Goal: Information Seeking & Learning: Learn about a topic

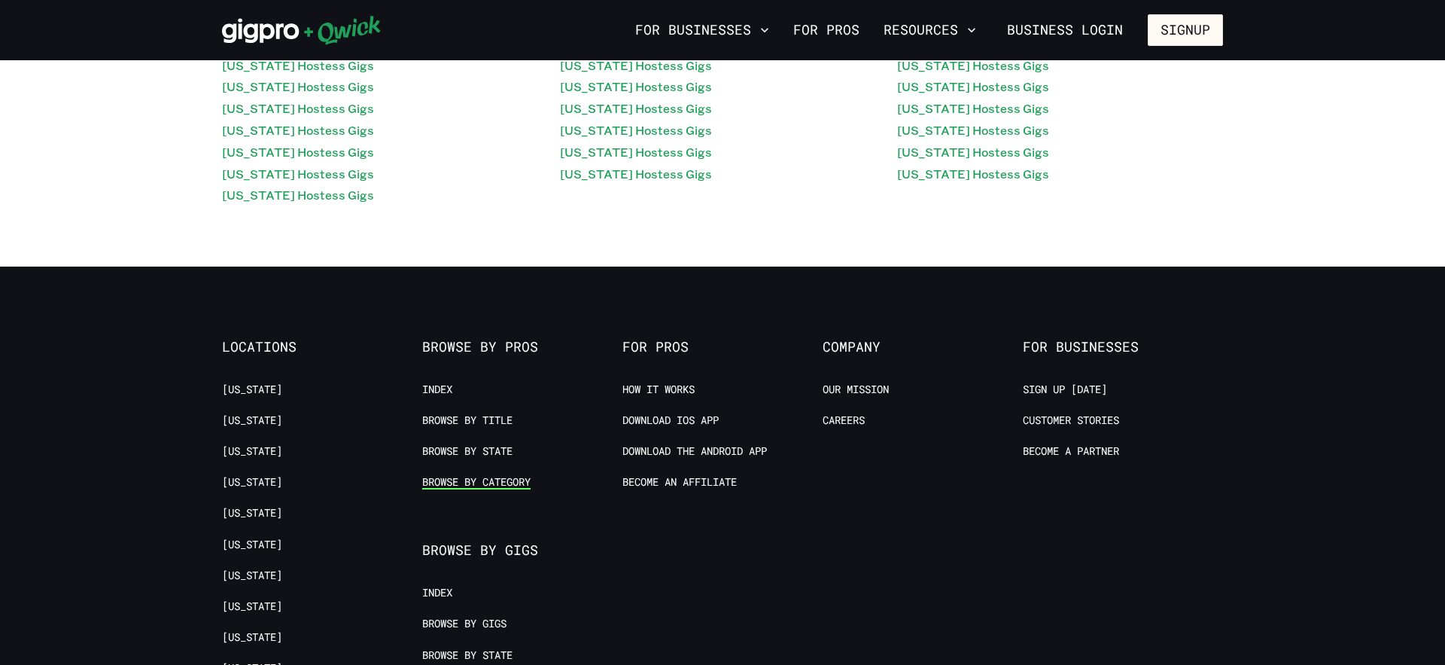
scroll to position [288, 0]
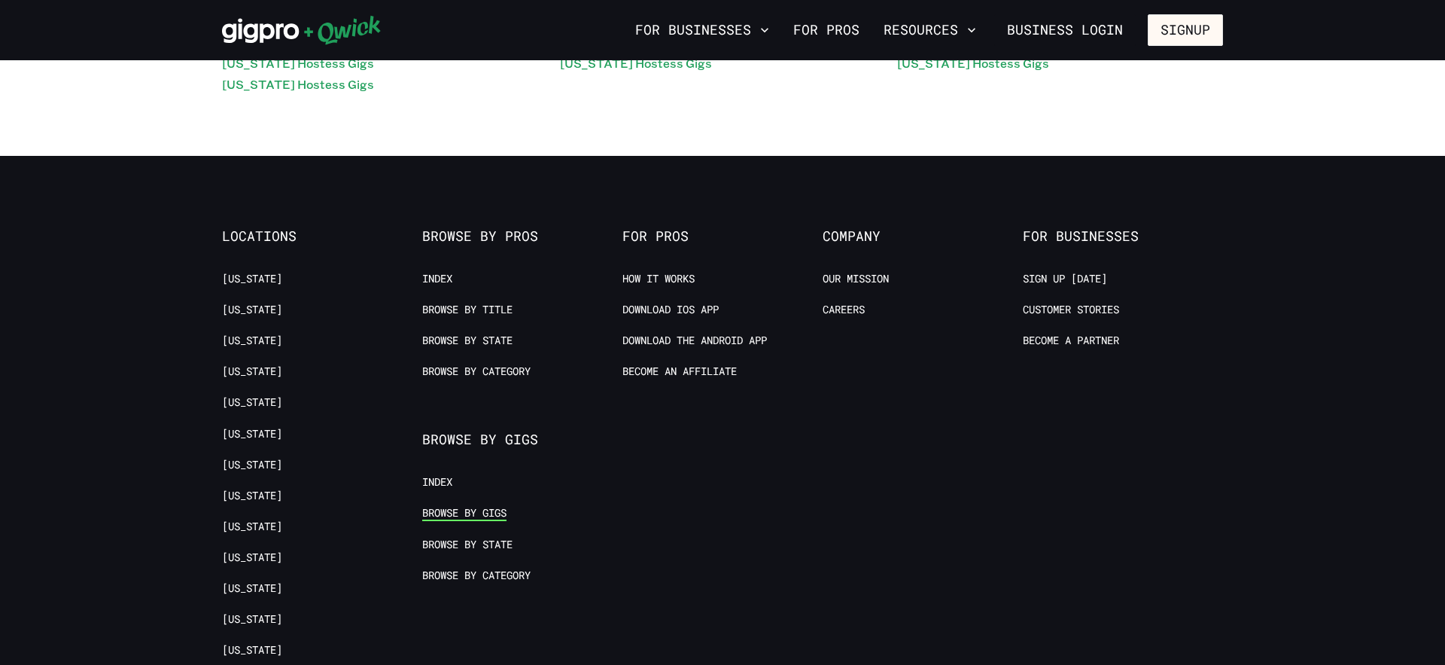
click at [482, 512] on link "Browse by Gigs" at bounding box center [464, 513] width 84 height 14
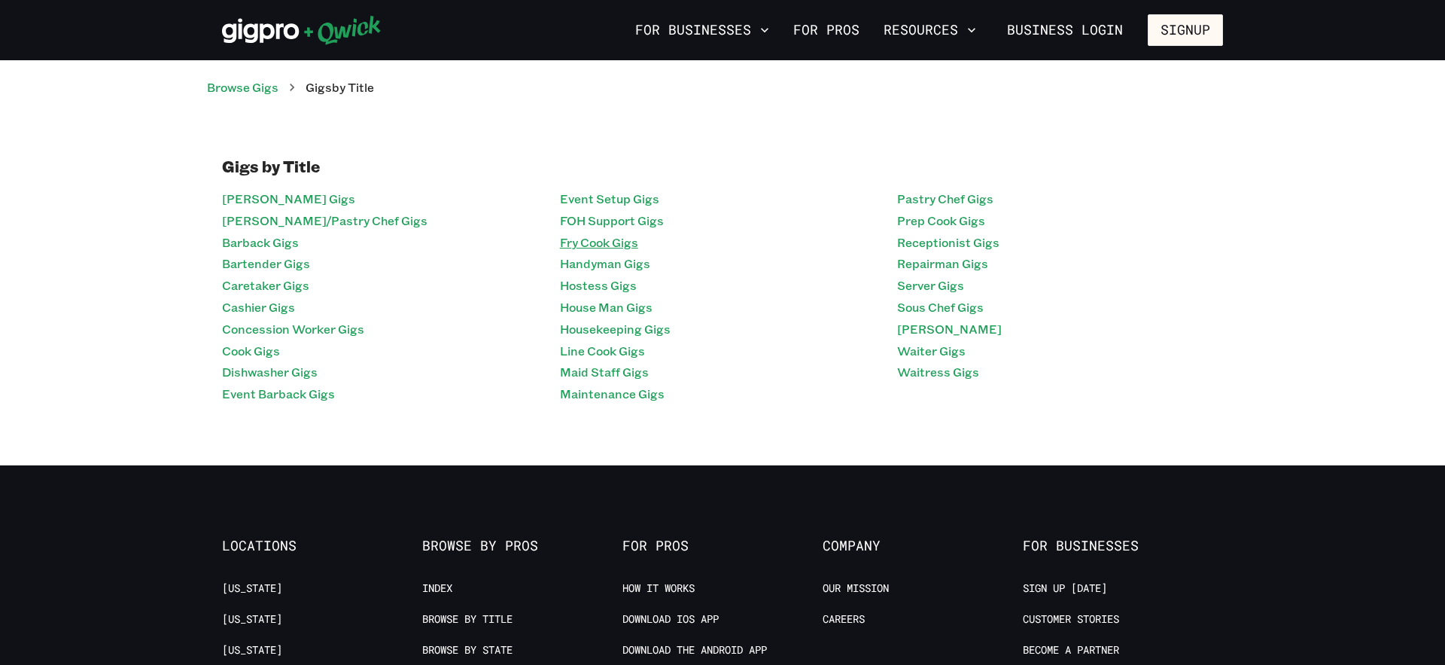
click at [616, 243] on link "Fry Cook Gigs" at bounding box center [599, 243] width 78 height 22
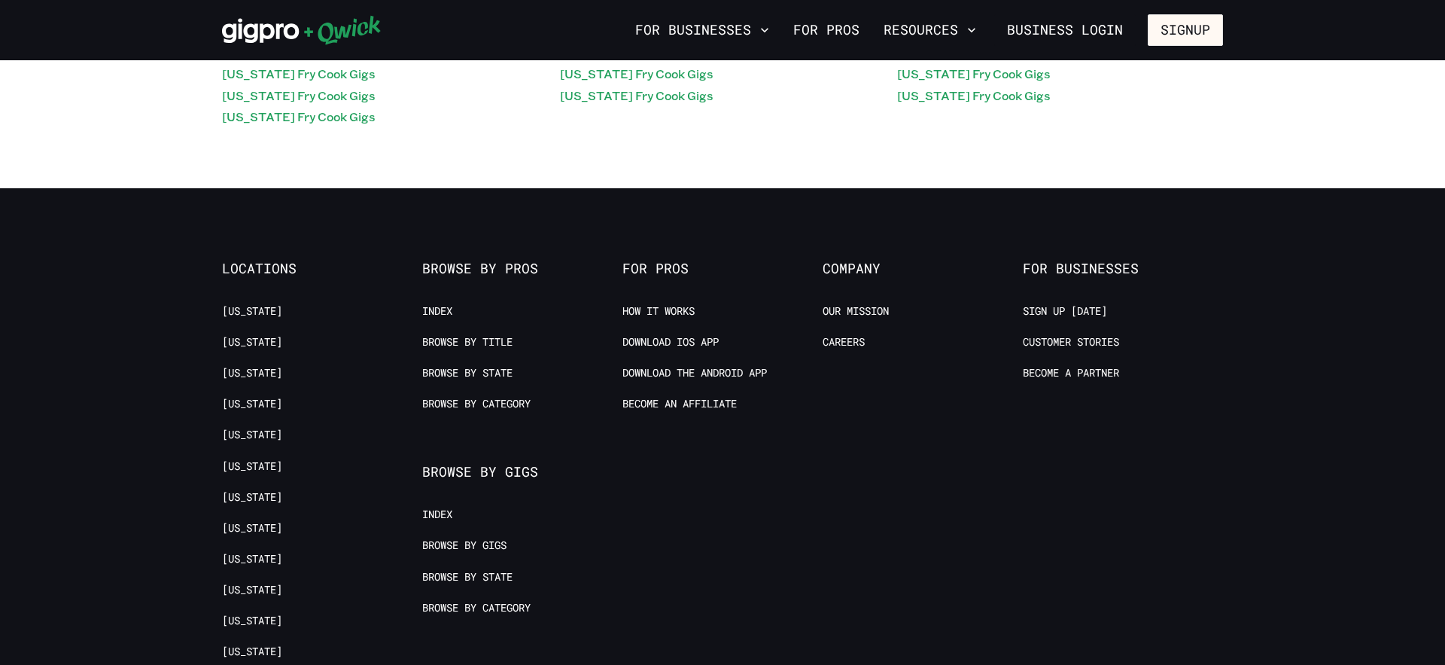
scroll to position [257, 0]
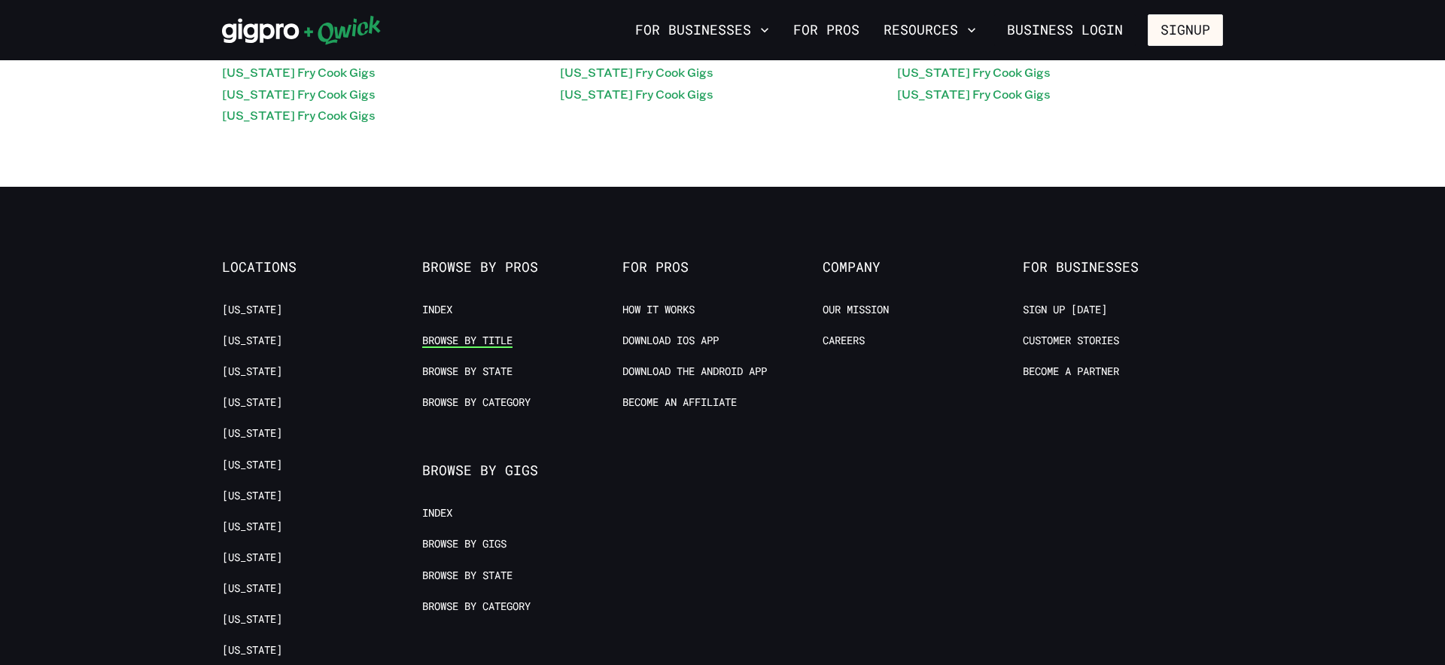
click at [492, 340] on link "Browse by Title" at bounding box center [467, 340] width 90 height 14
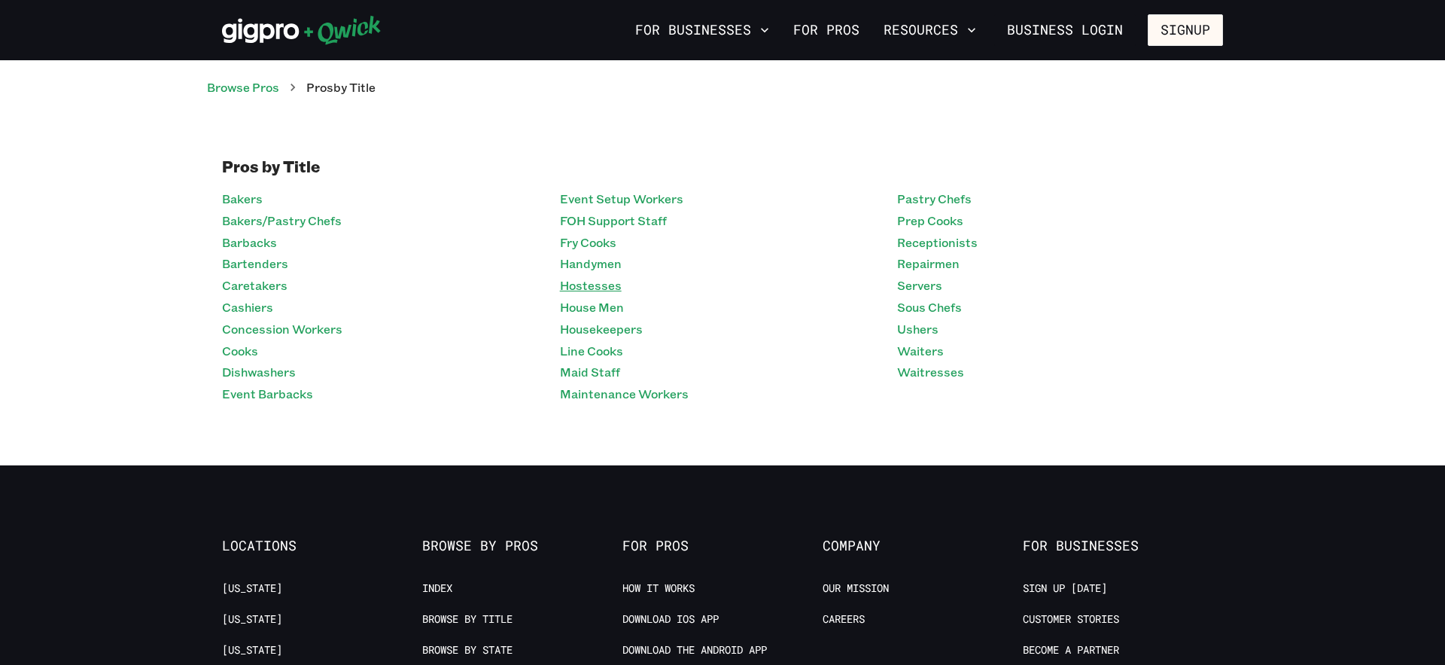
click at [609, 288] on link "Hostesses" at bounding box center [591, 286] width 62 height 22
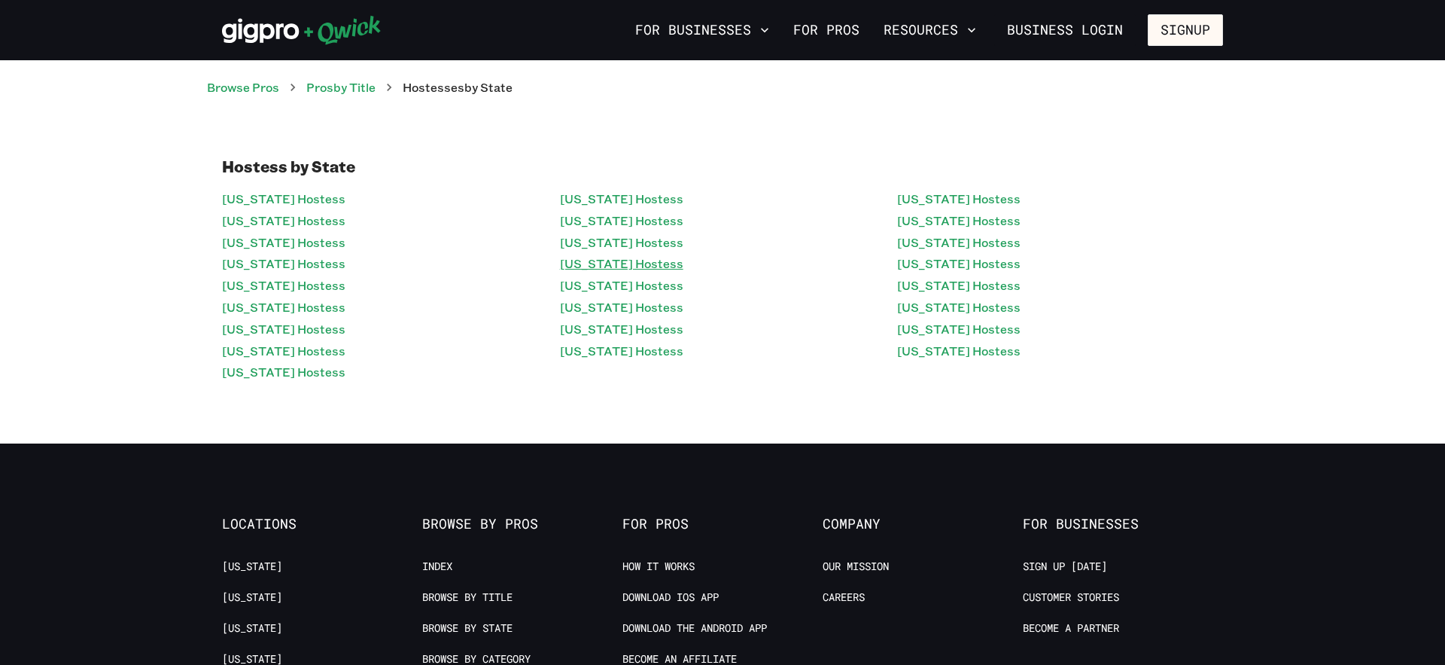
click at [588, 260] on link "[US_STATE] Hostess" at bounding box center [621, 264] width 123 height 22
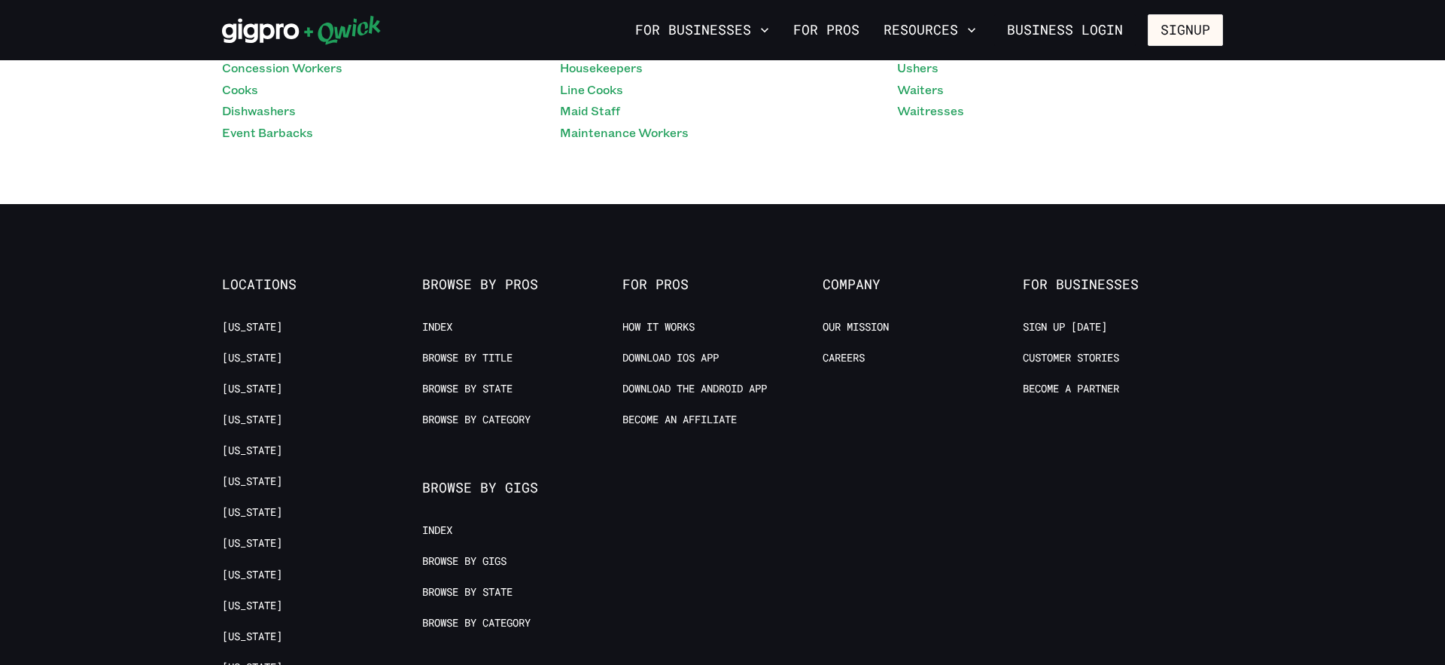
scroll to position [282, 0]
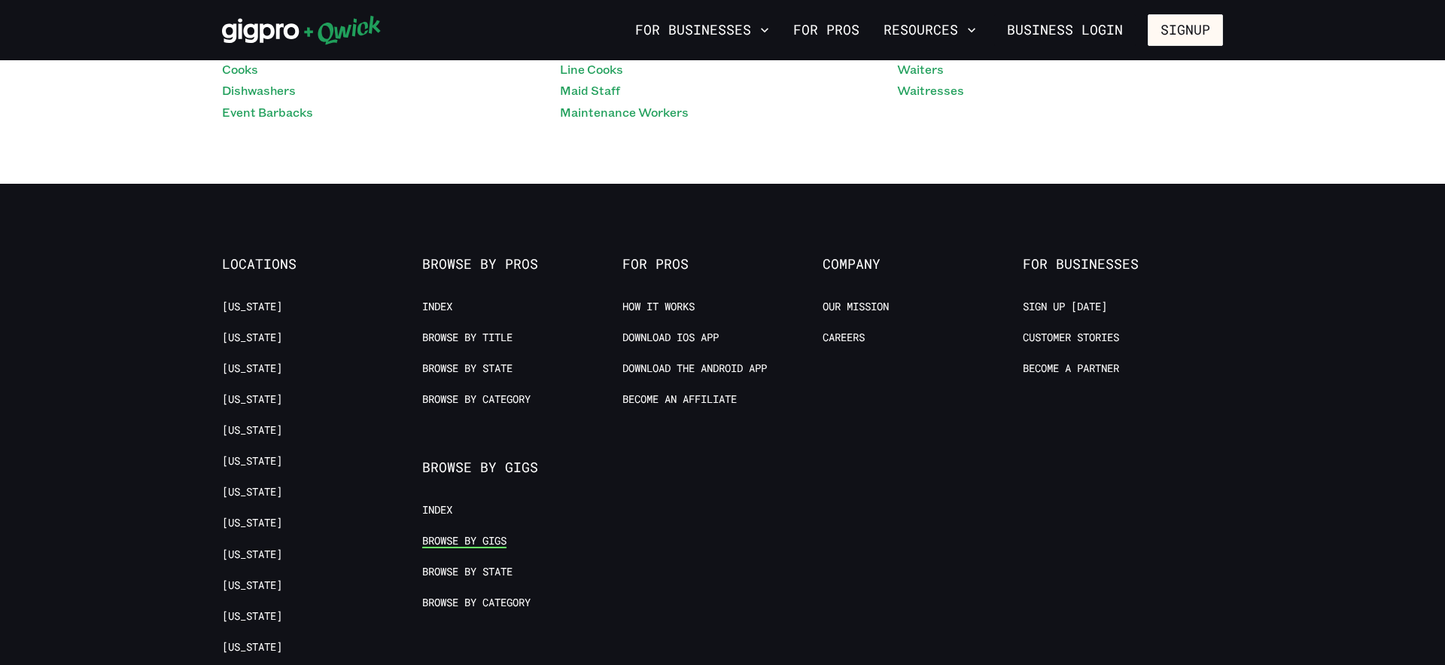
click at [457, 538] on link "Browse by Gigs" at bounding box center [464, 541] width 84 height 14
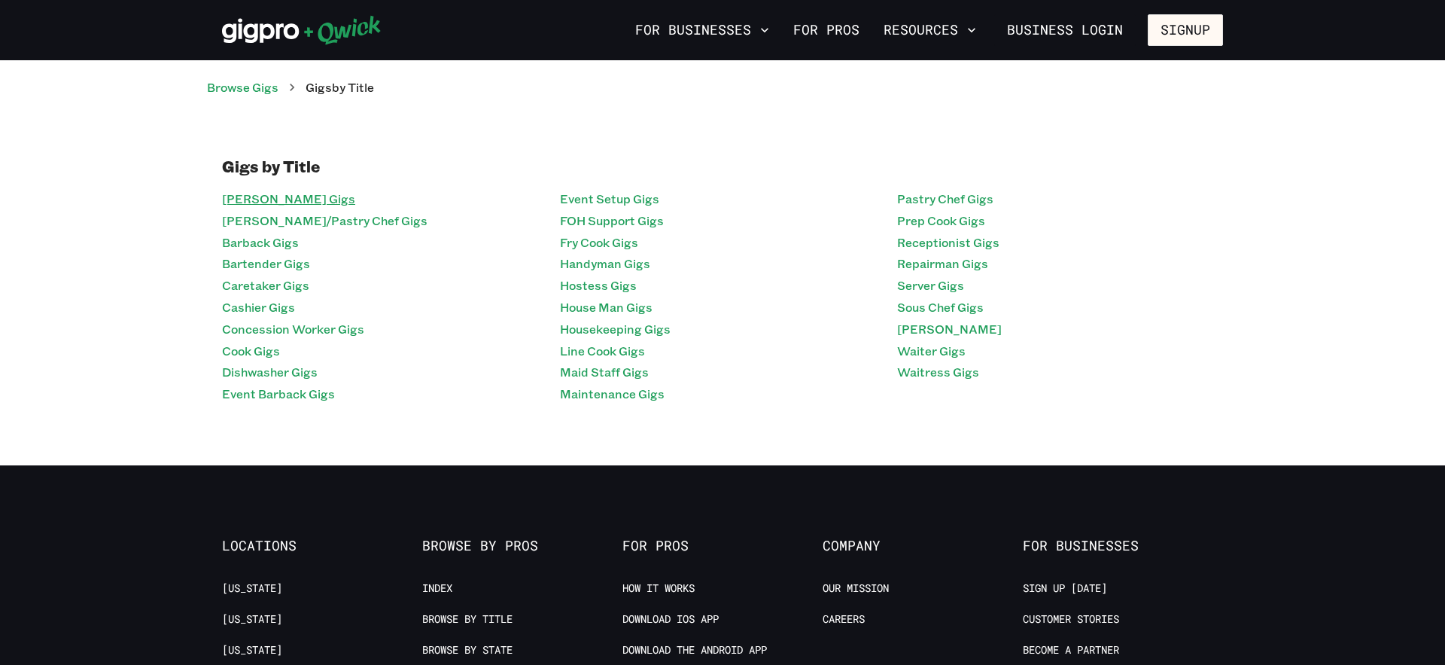
click at [265, 194] on link "[PERSON_NAME] Gigs" at bounding box center [288, 199] width 133 height 22
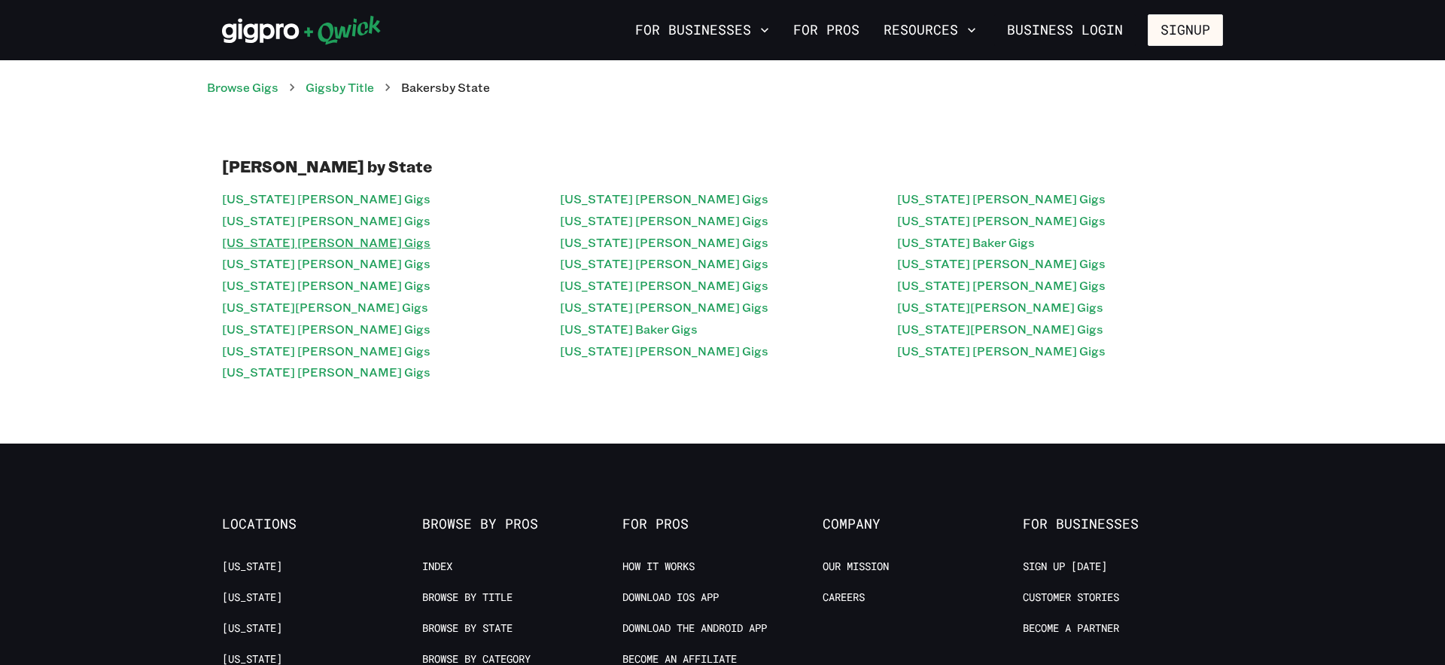
click at [282, 248] on link "[US_STATE] [PERSON_NAME] Gigs" at bounding box center [326, 243] width 209 height 22
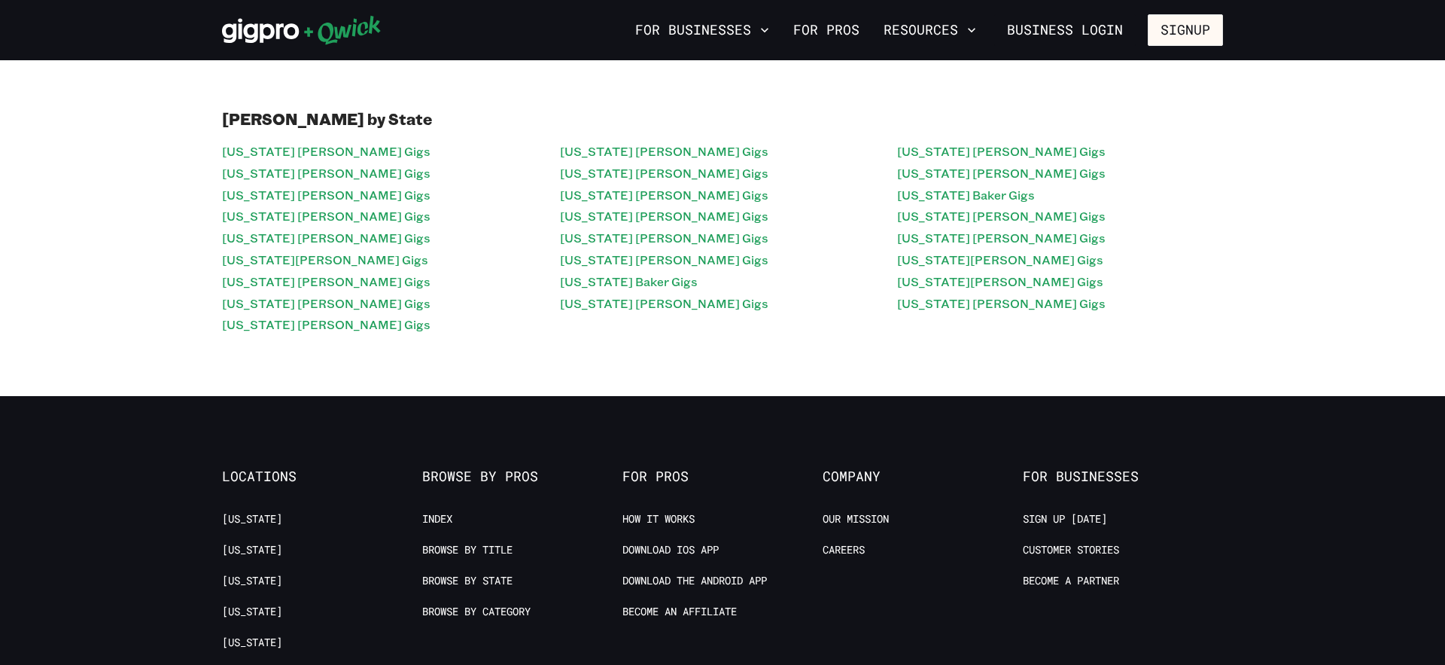
scroll to position [48, 0]
click at [607, 293] on link "[US_STATE] [PERSON_NAME] Gigs" at bounding box center [664, 303] width 209 height 22
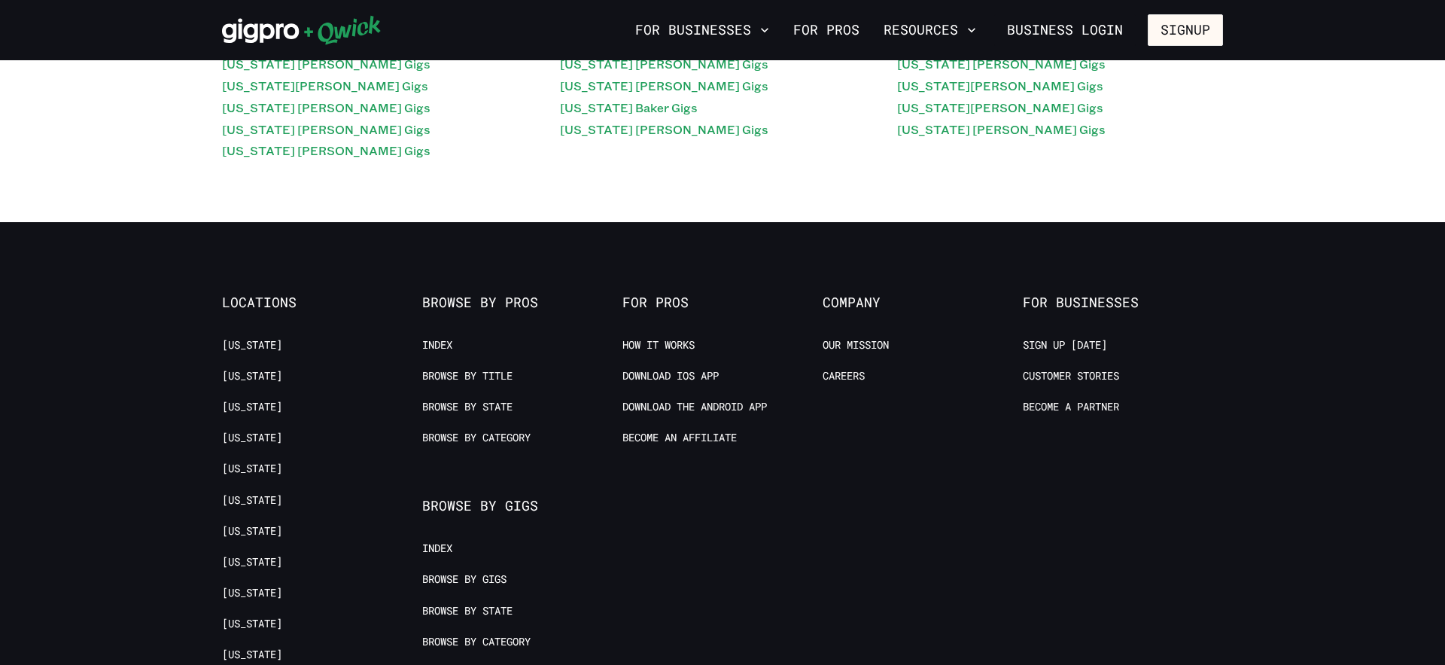
scroll to position [247, 0]
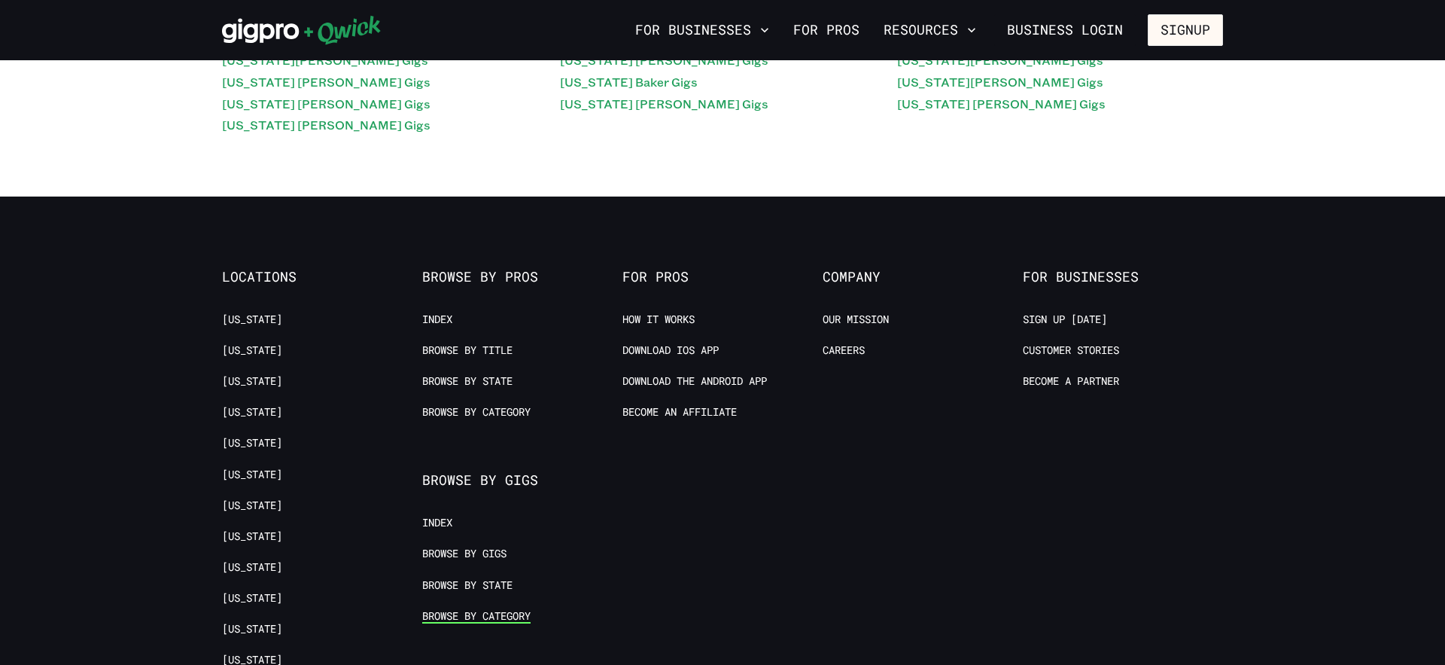
click at [479, 562] on link "Browse by Category" at bounding box center [476, 616] width 108 height 14
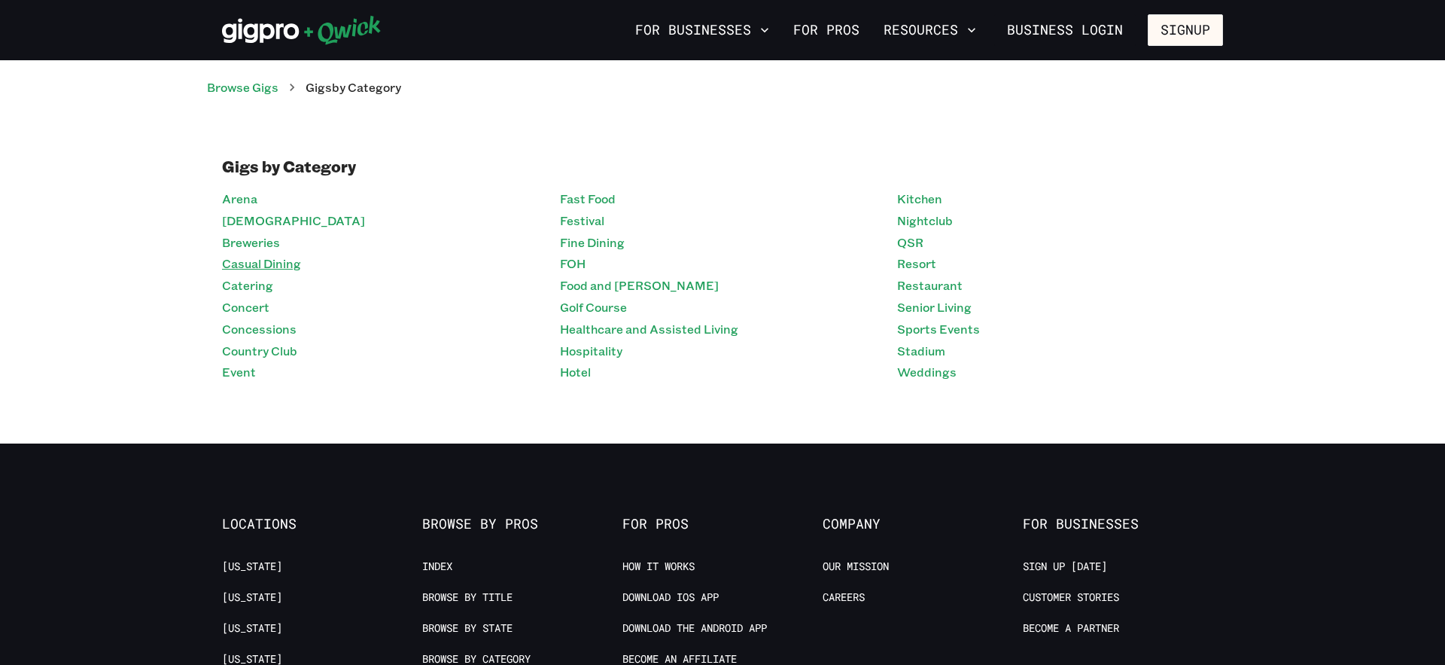
click at [263, 273] on link "Casual Dining" at bounding box center [261, 264] width 79 height 22
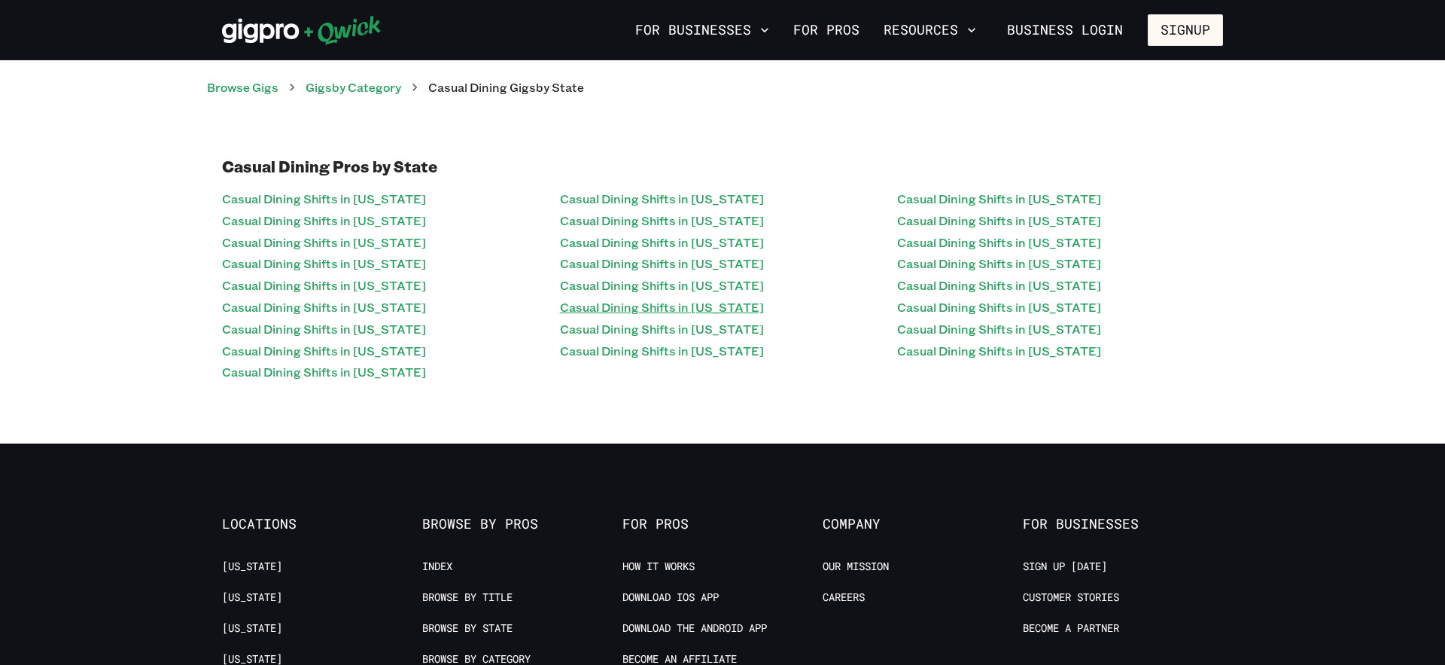
click at [613, 302] on link "Casual Dining Shifts in [US_STATE]" at bounding box center [662, 308] width 204 height 22
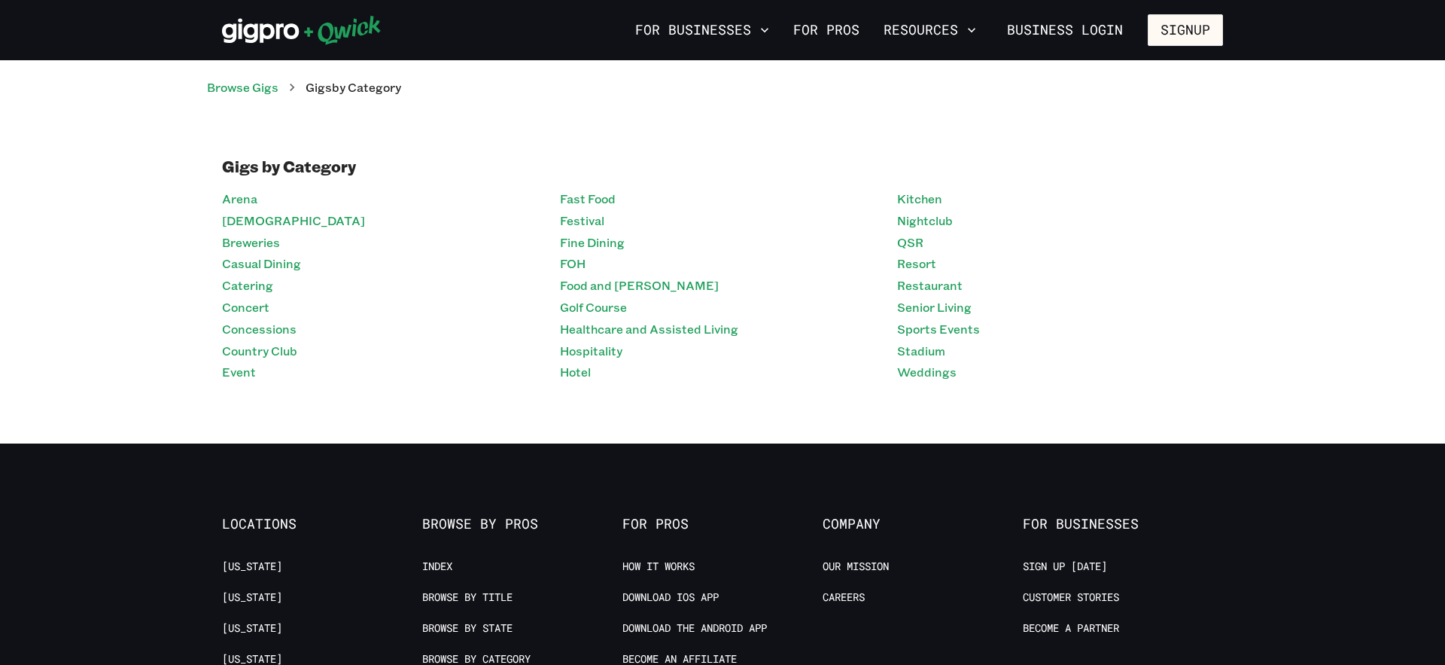
click at [276, 278] on li "Catering" at bounding box center [385, 286] width 326 height 22
click at [273, 266] on link "Casual Dining" at bounding box center [261, 264] width 79 height 22
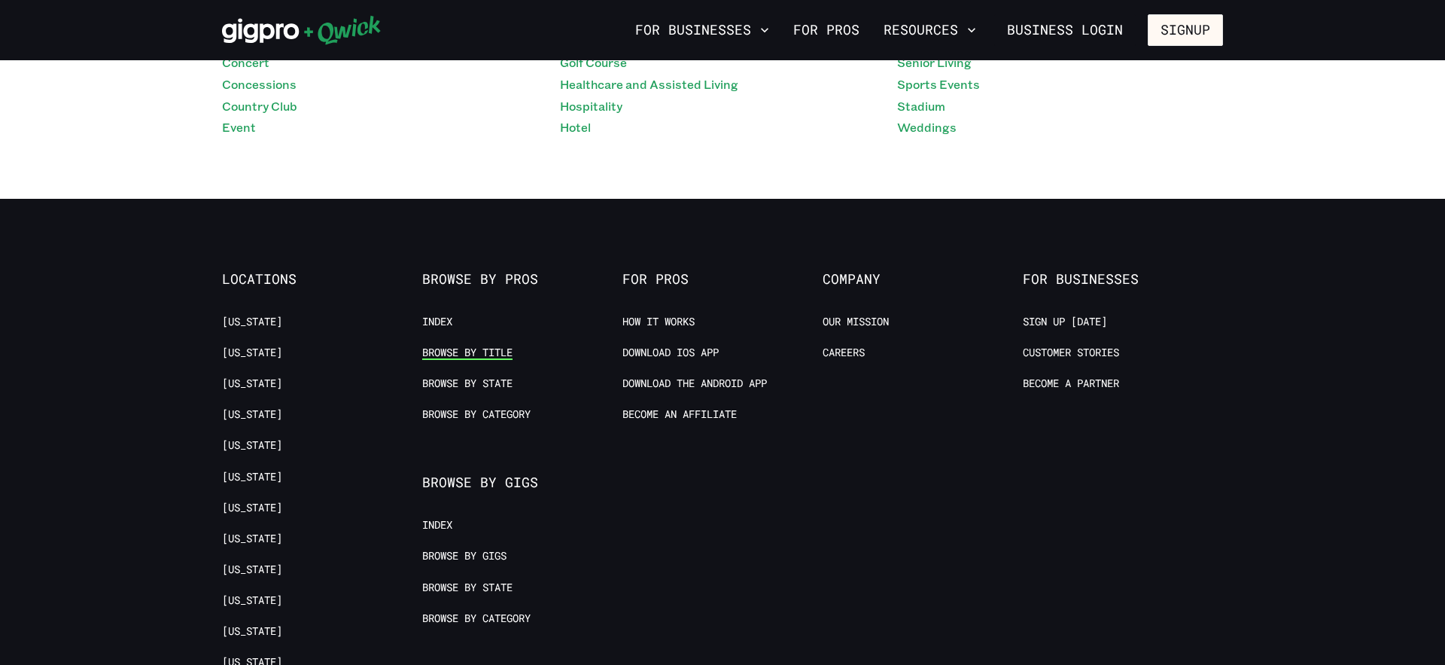
scroll to position [263, 0]
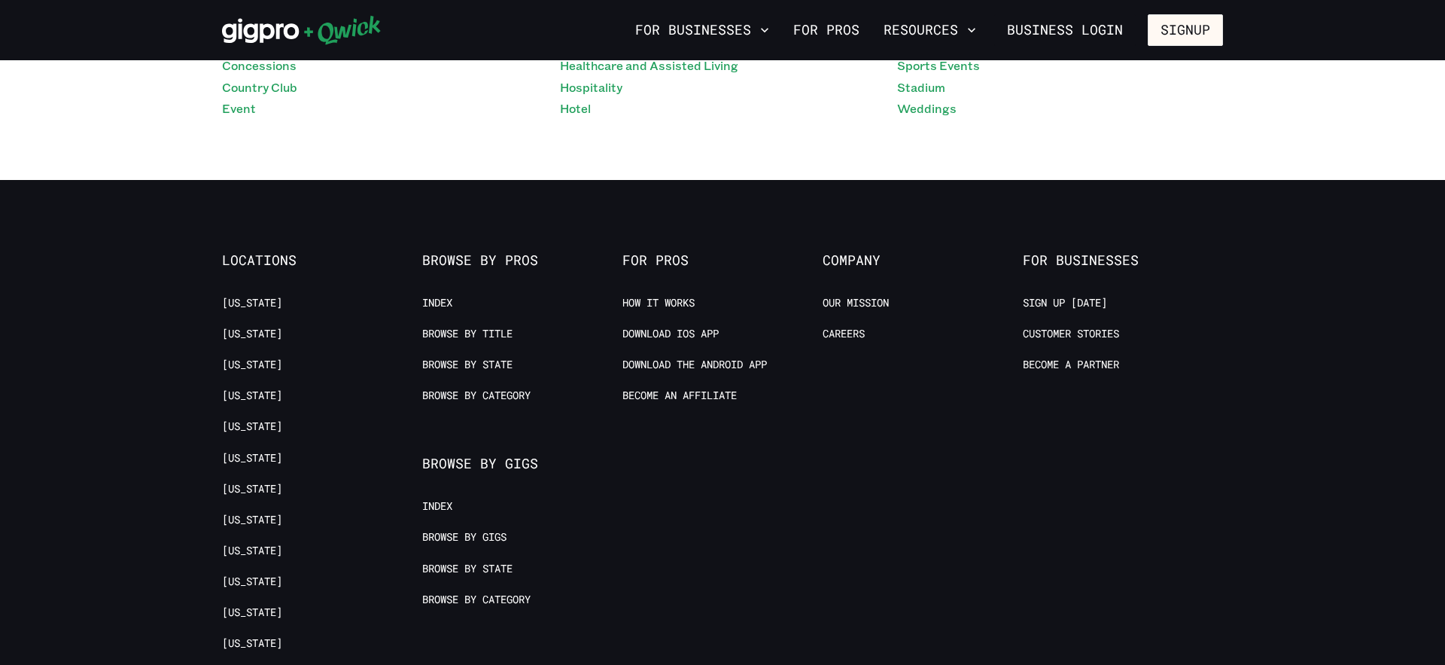
click at [472, 546] on li "Browse by Gigs" at bounding box center [514, 539] width 184 height 19
click at [473, 534] on link "Browse by Gigs" at bounding box center [464, 537] width 84 height 14
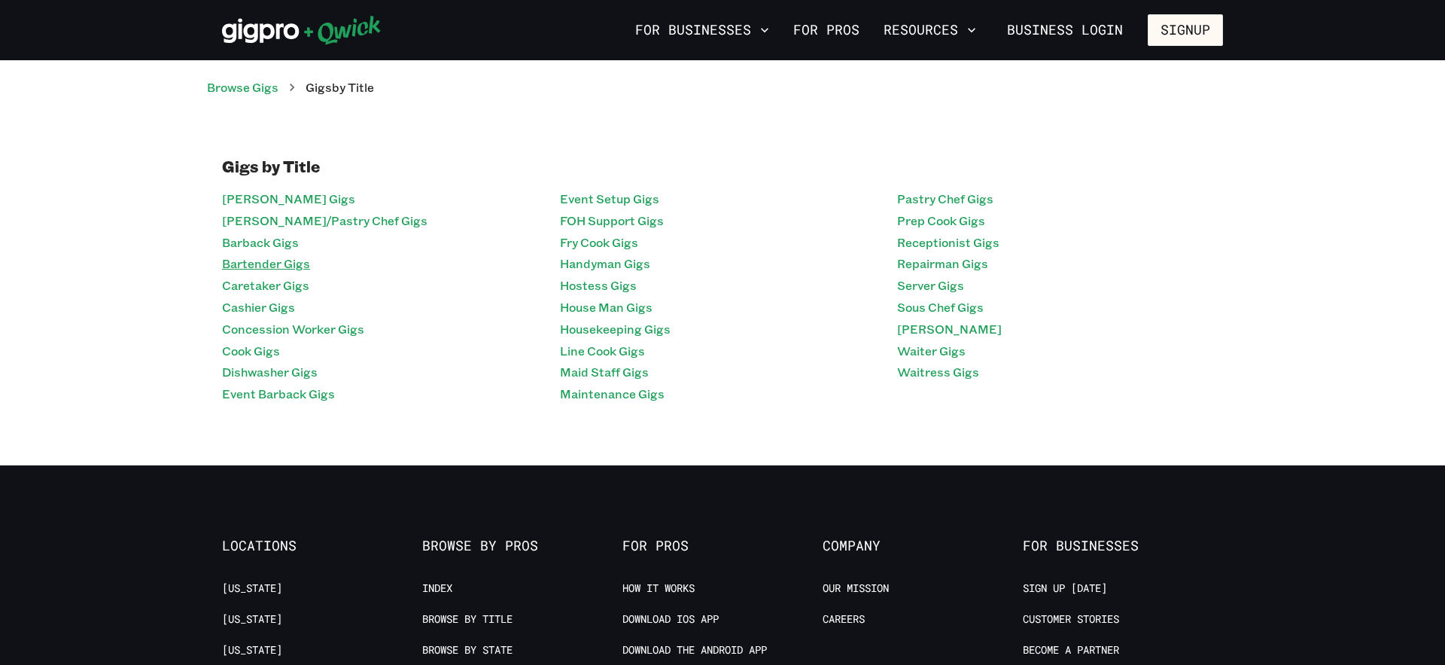
click at [279, 254] on link "Bartender Gigs" at bounding box center [266, 264] width 88 height 22
click at [295, 311] on li "Cashier Gigs" at bounding box center [385, 308] width 326 height 22
click at [281, 306] on link "Cashier Gigs" at bounding box center [258, 308] width 73 height 22
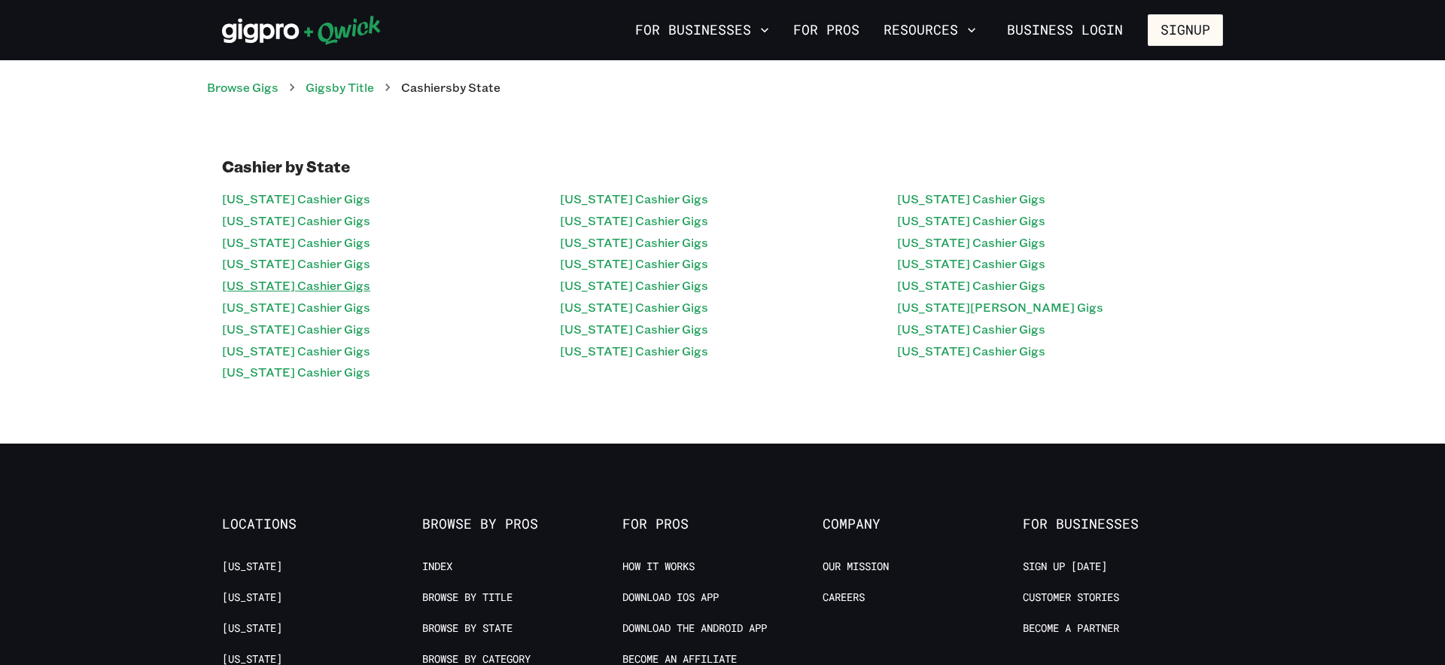
click at [296, 276] on link "[US_STATE] Cashier Gigs" at bounding box center [296, 286] width 148 height 22
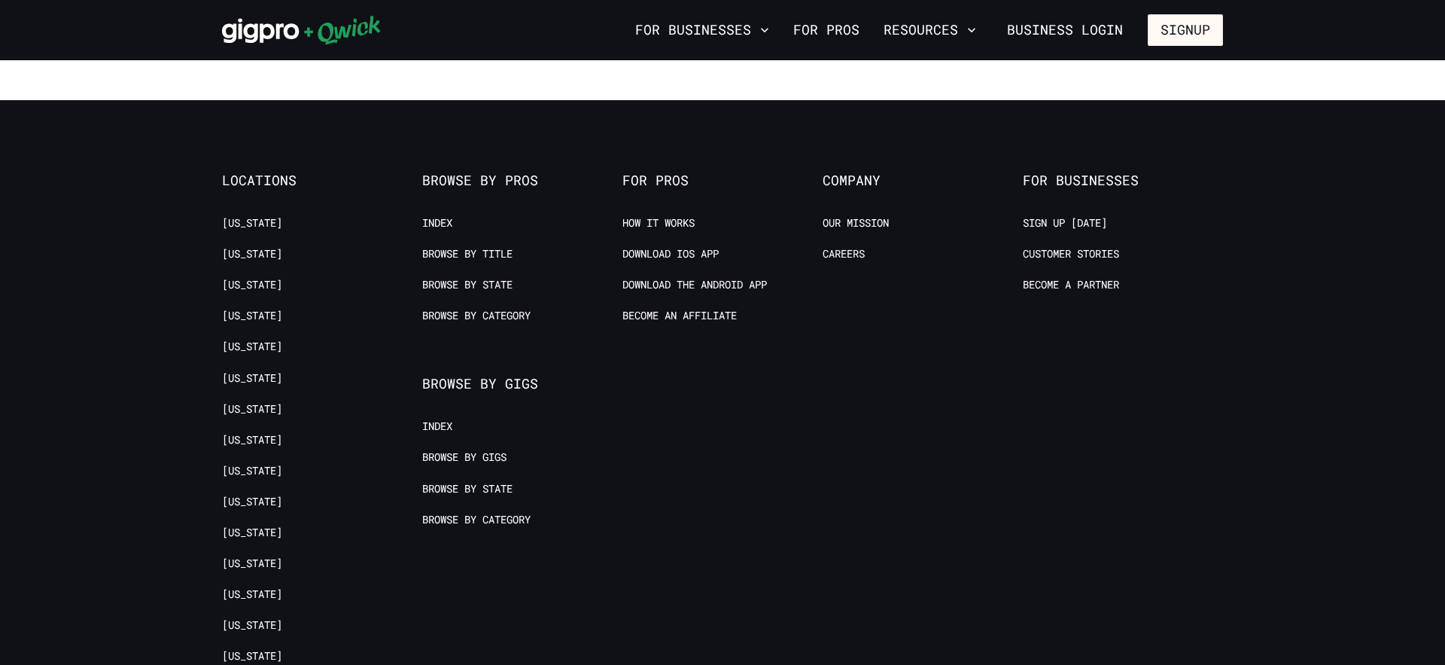
scroll to position [367, 0]
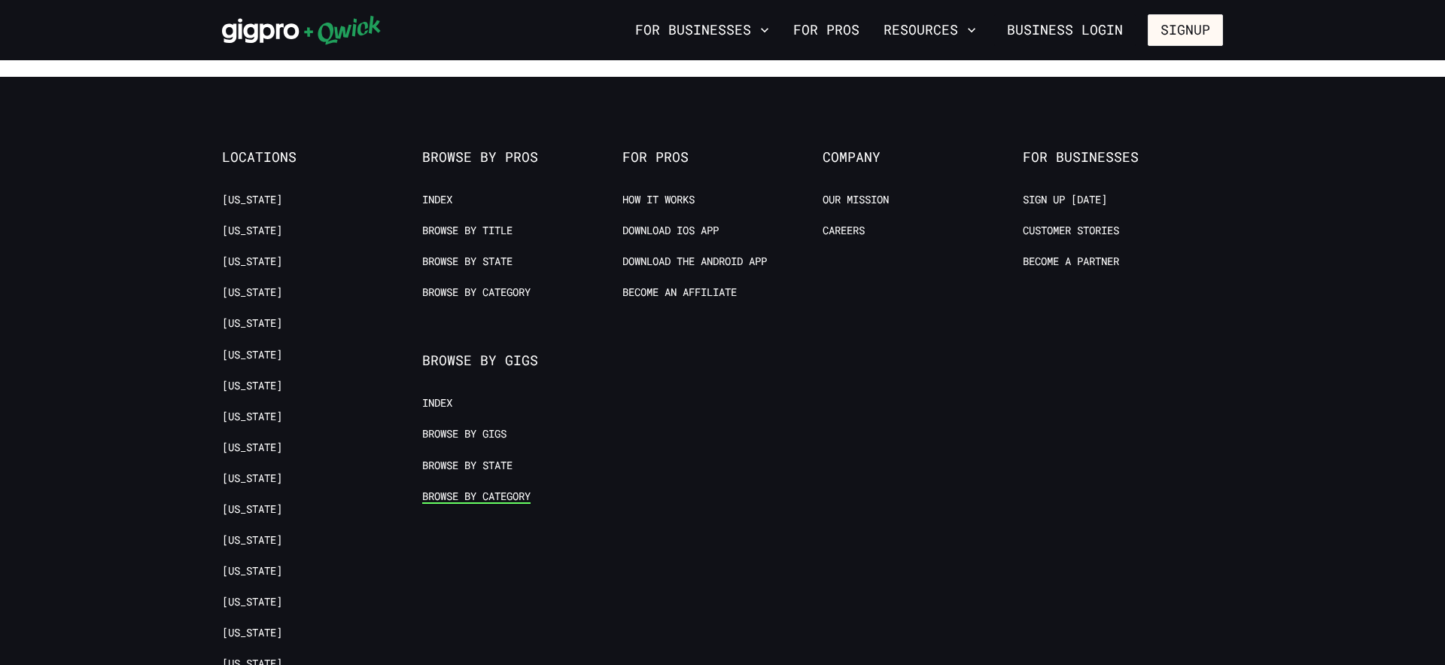
click at [490, 490] on link "Browse by Category" at bounding box center [476, 496] width 108 height 14
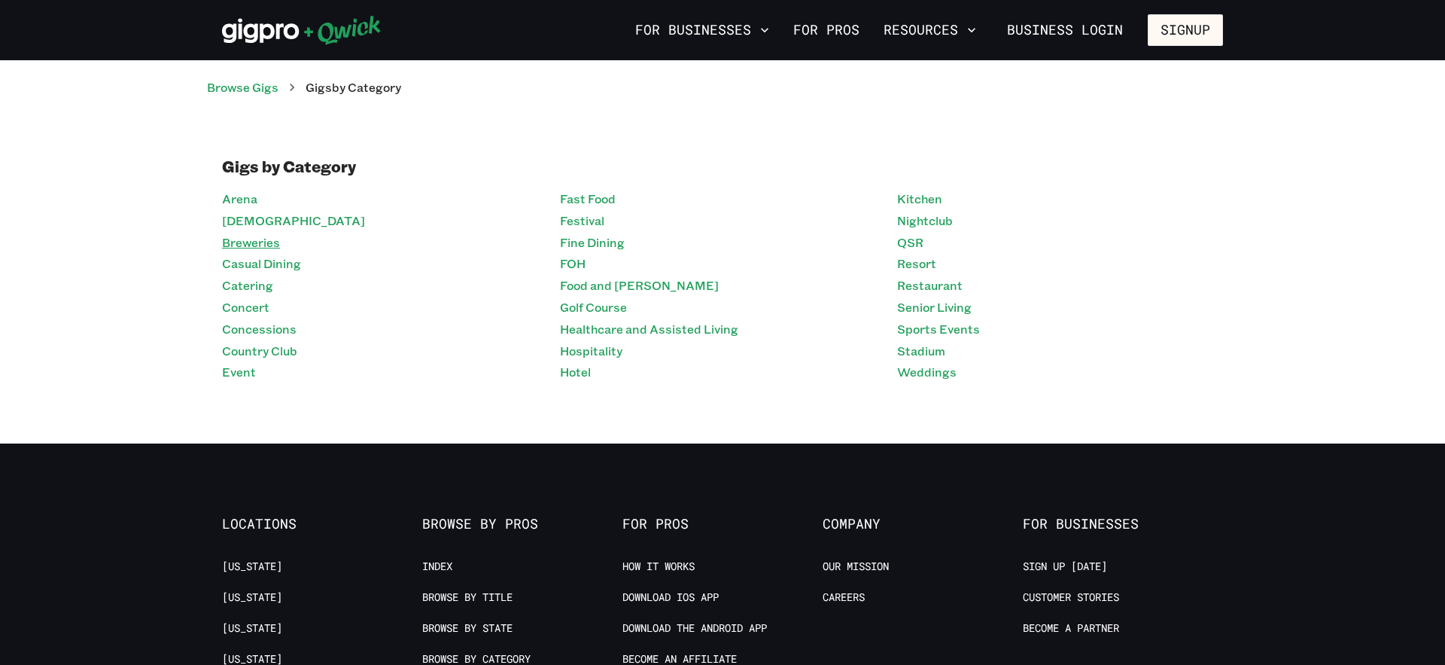
click at [254, 242] on link "Breweries" at bounding box center [251, 243] width 58 height 22
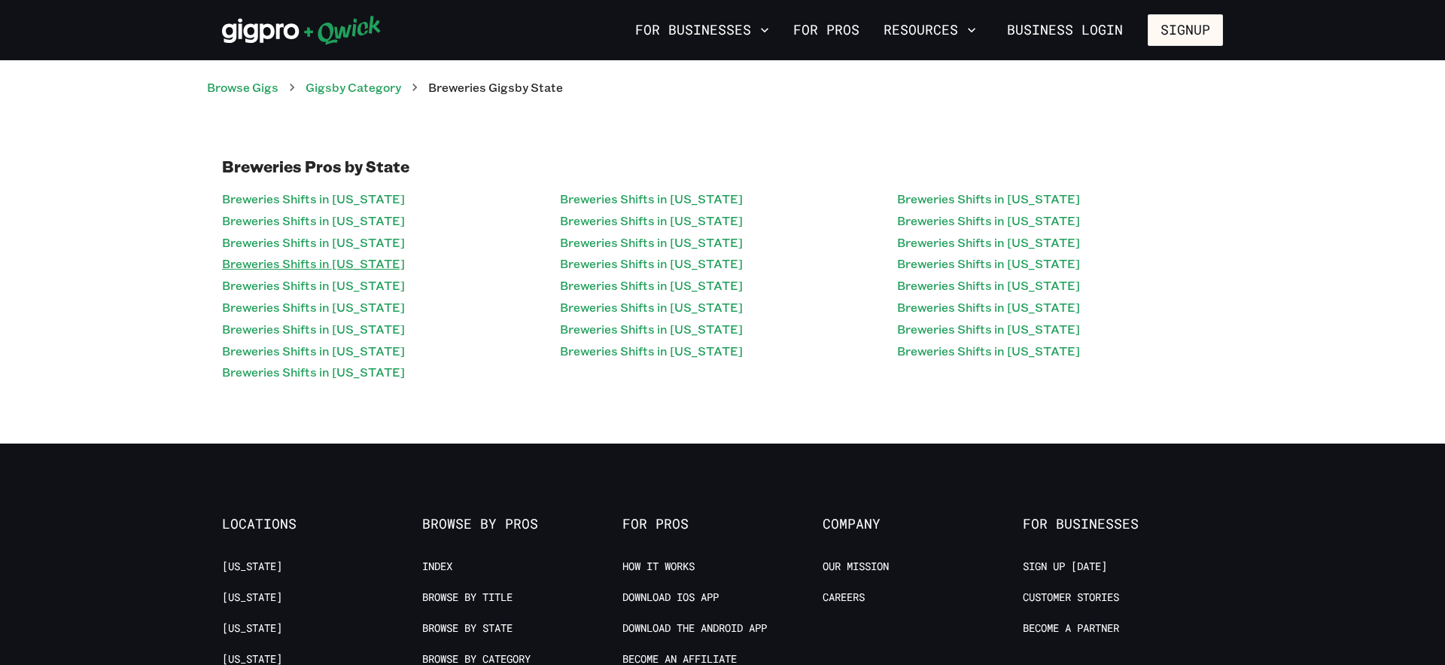
click at [326, 266] on link "Breweries Shifts in [US_STATE]" at bounding box center [313, 264] width 183 height 22
click at [396, 344] on li "Breweries Shifts in [US_STATE]" at bounding box center [385, 351] width 326 height 22
click at [638, 232] on link "Breweries Shifts in [US_STATE]" at bounding box center [651, 243] width 183 height 22
click at [649, 203] on link "Breweries Shifts in [US_STATE]" at bounding box center [651, 199] width 183 height 22
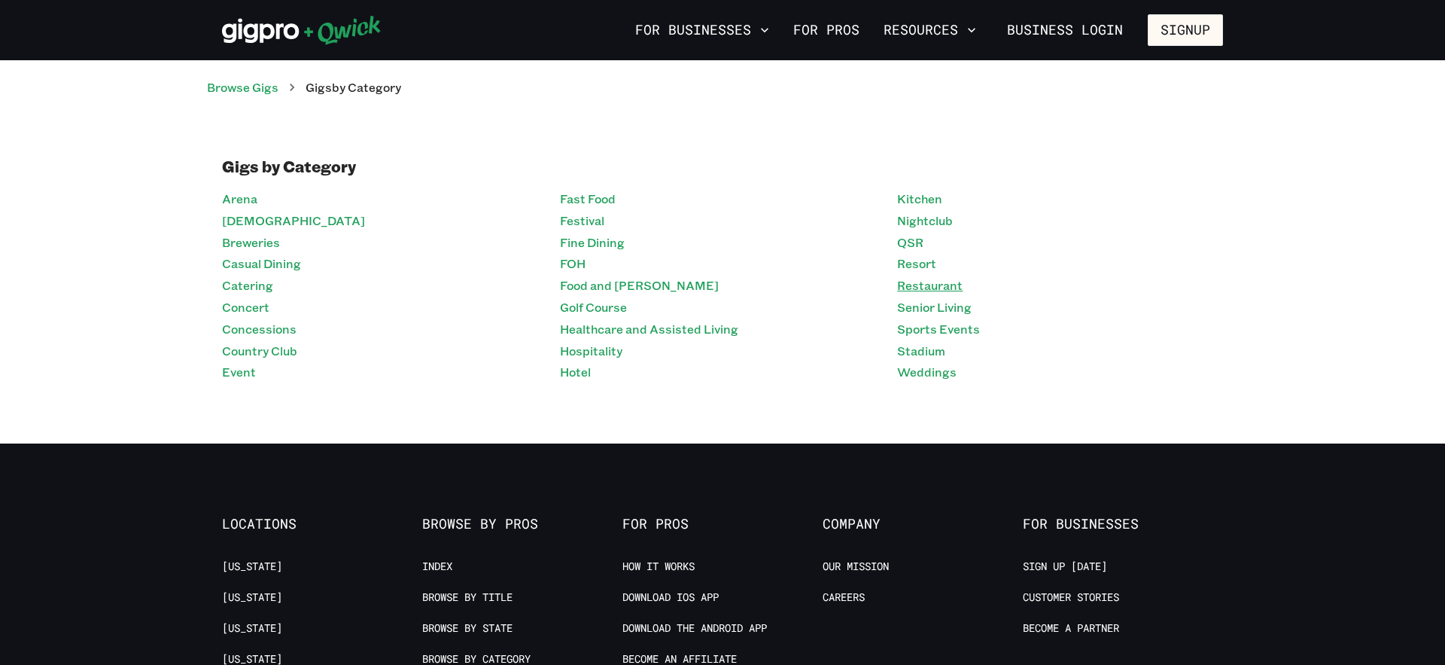
click at [932, 293] on link "Restaurant" at bounding box center [929, 286] width 65 height 22
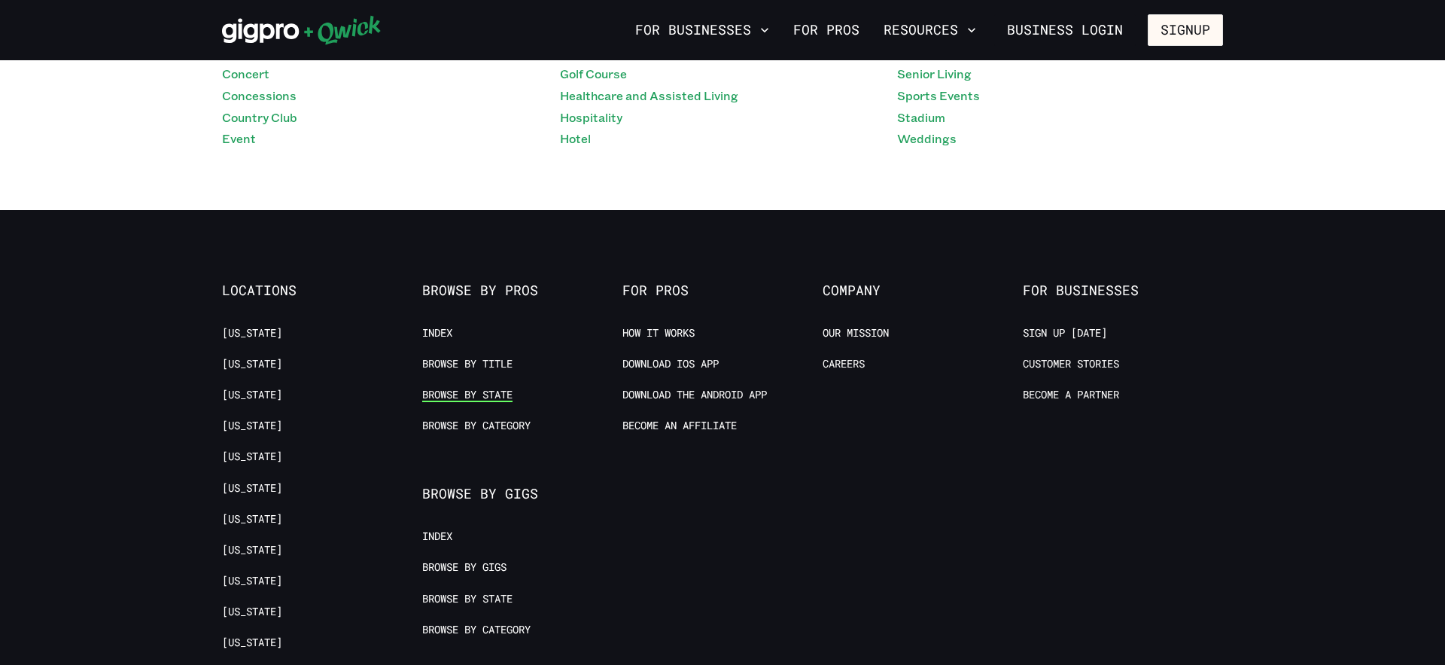
scroll to position [269, 0]
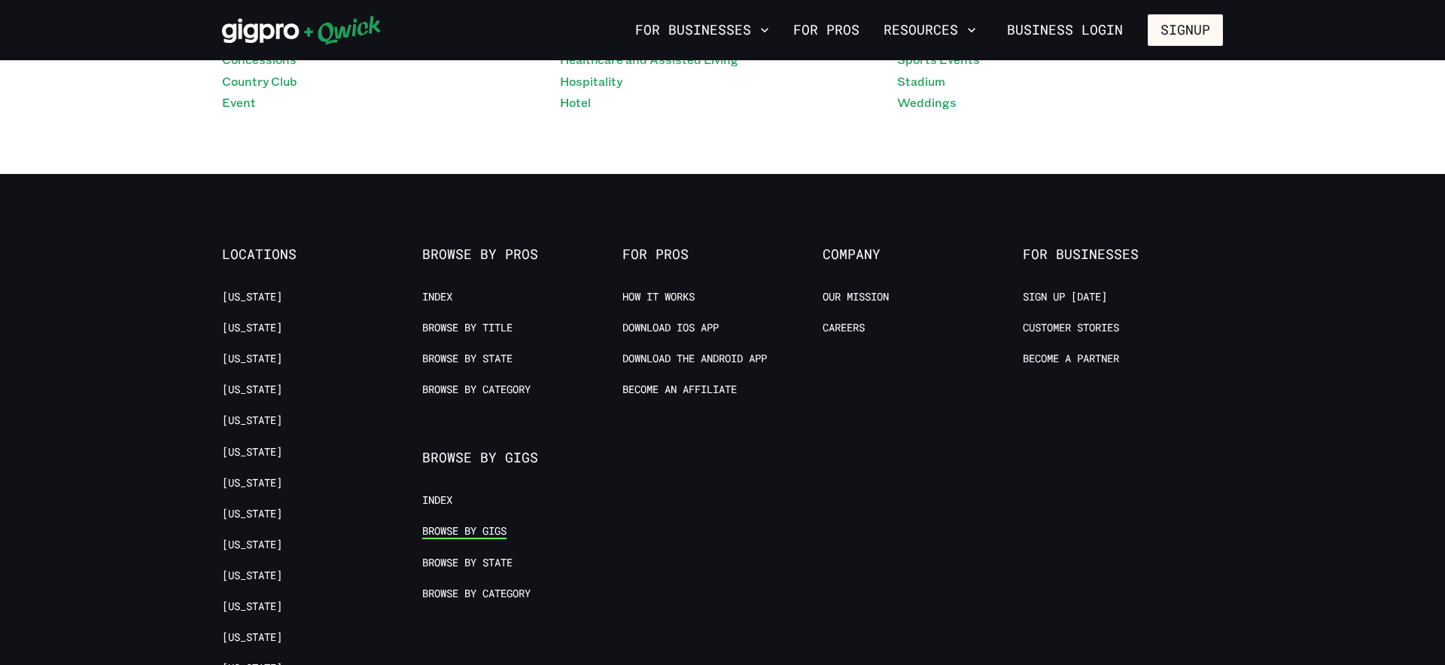
click at [468, 526] on link "Browse by Gigs" at bounding box center [464, 531] width 84 height 14
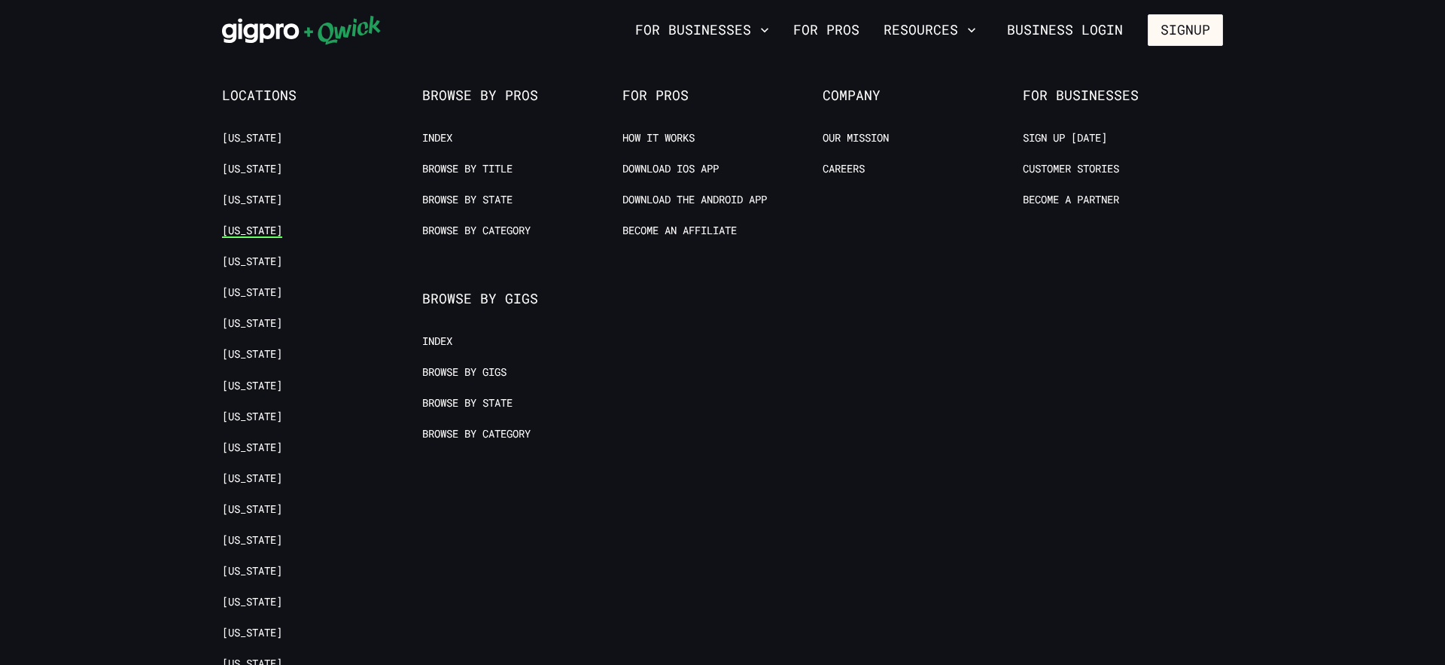
scroll to position [454, 0]
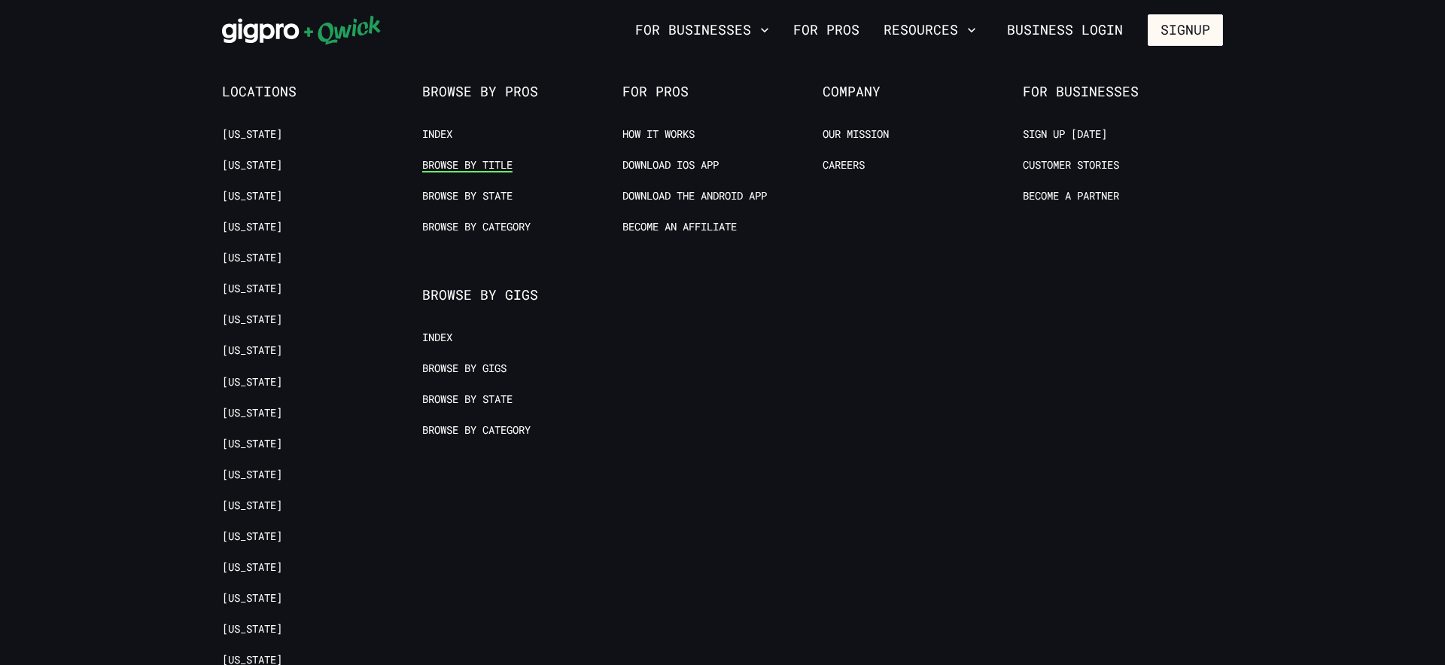
click at [464, 168] on link "Browse by Title" at bounding box center [467, 165] width 90 height 14
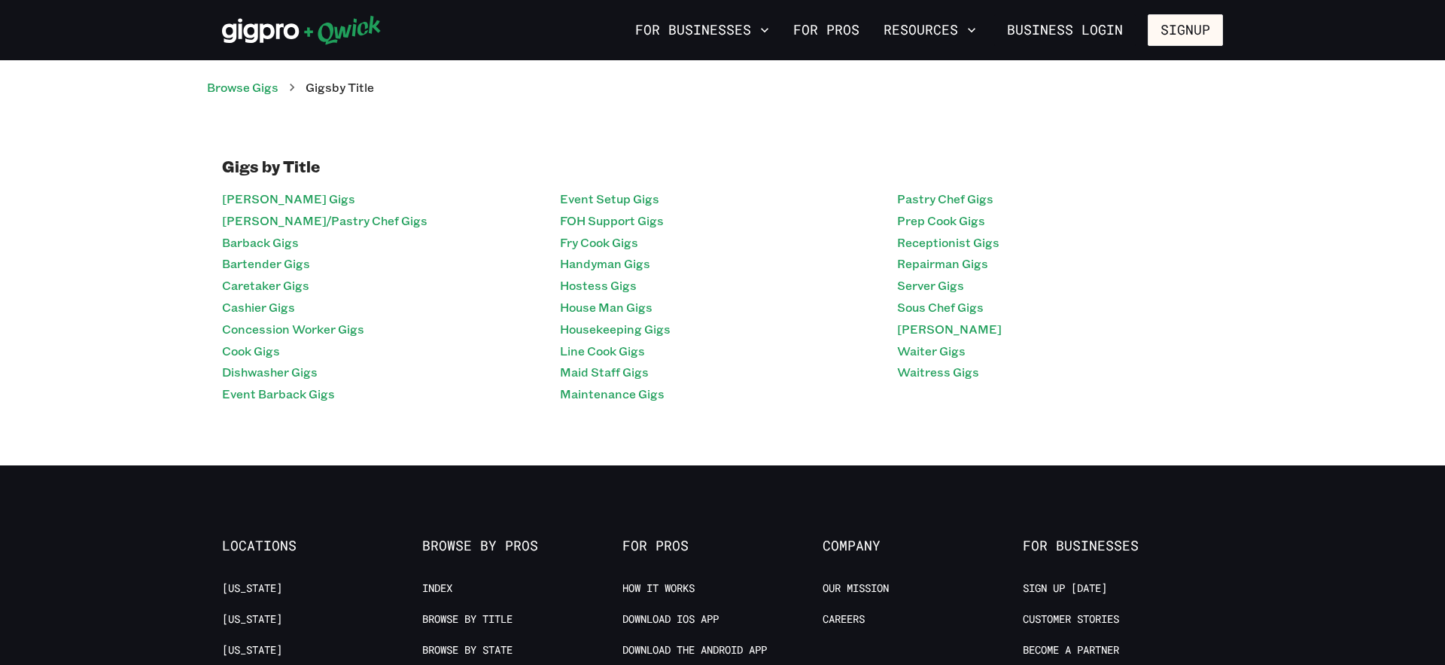
scroll to position [454, 0]
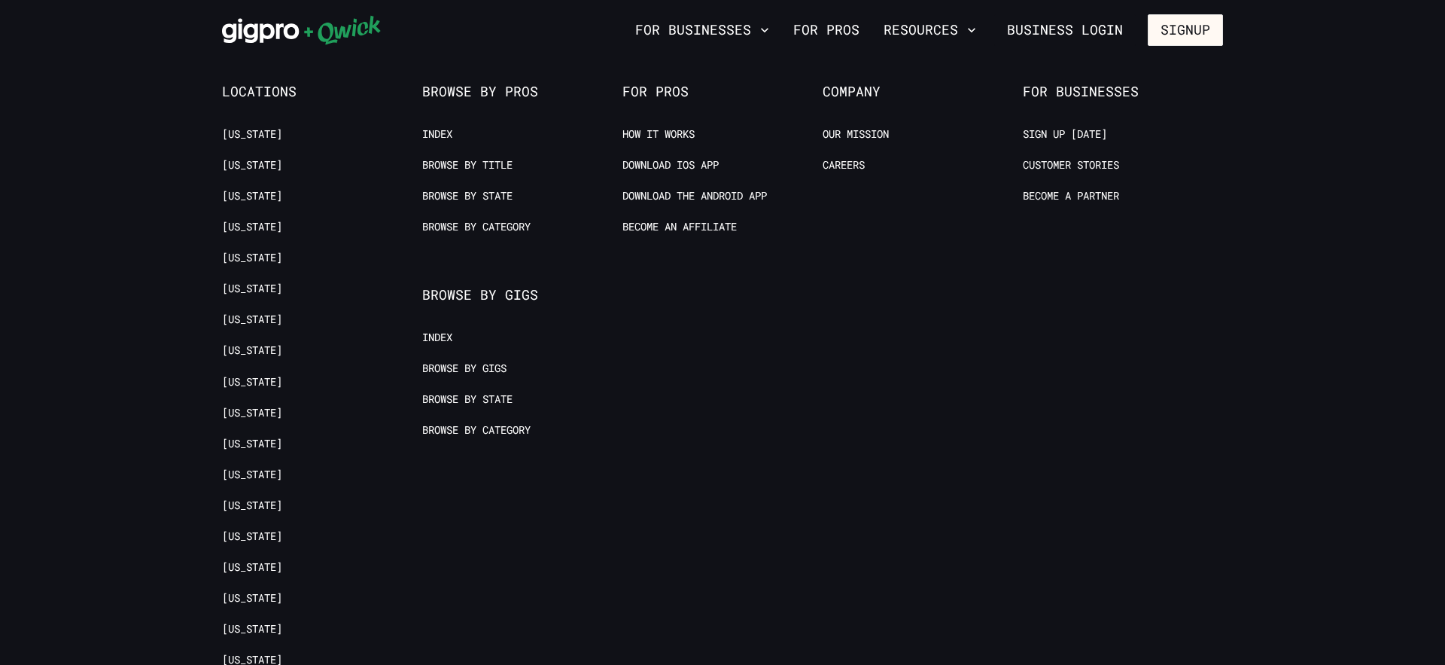
click at [452, 84] on span "Browse by Pros" at bounding box center [522, 92] width 200 height 17
click at [446, 132] on link "Index" at bounding box center [437, 134] width 30 height 14
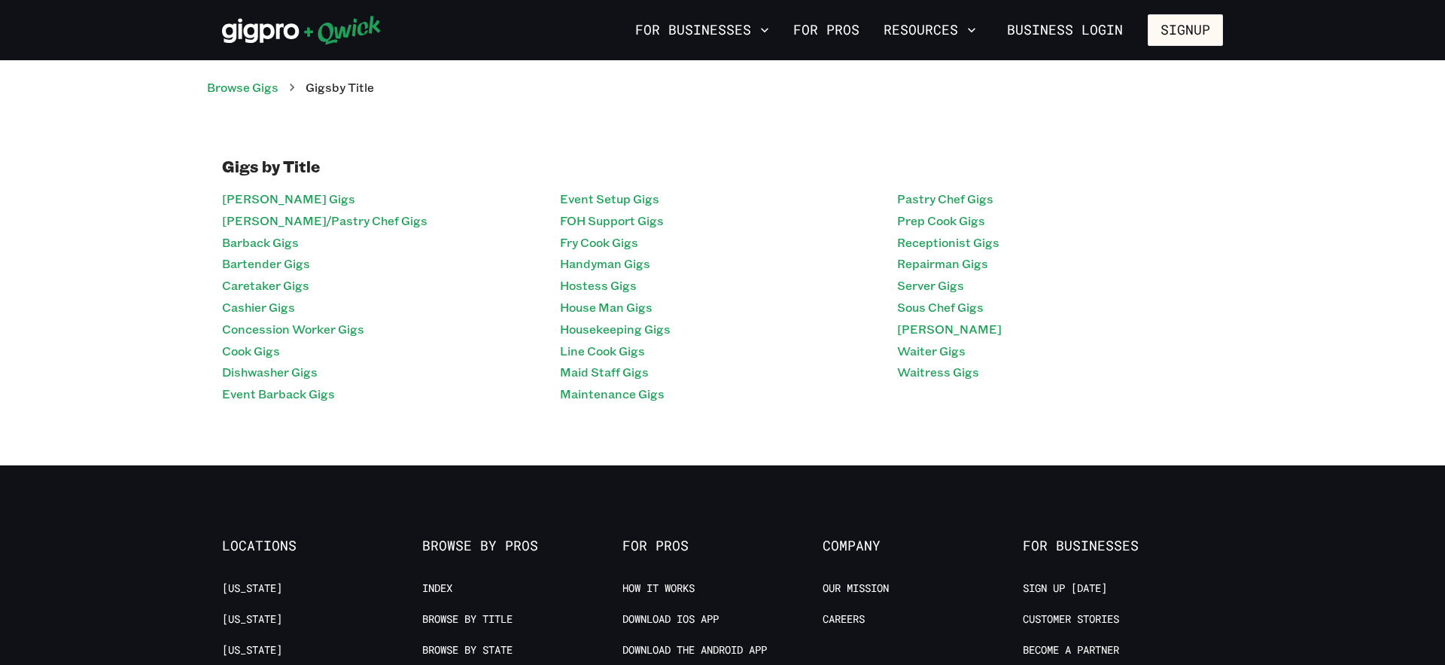
scroll to position [454, 0]
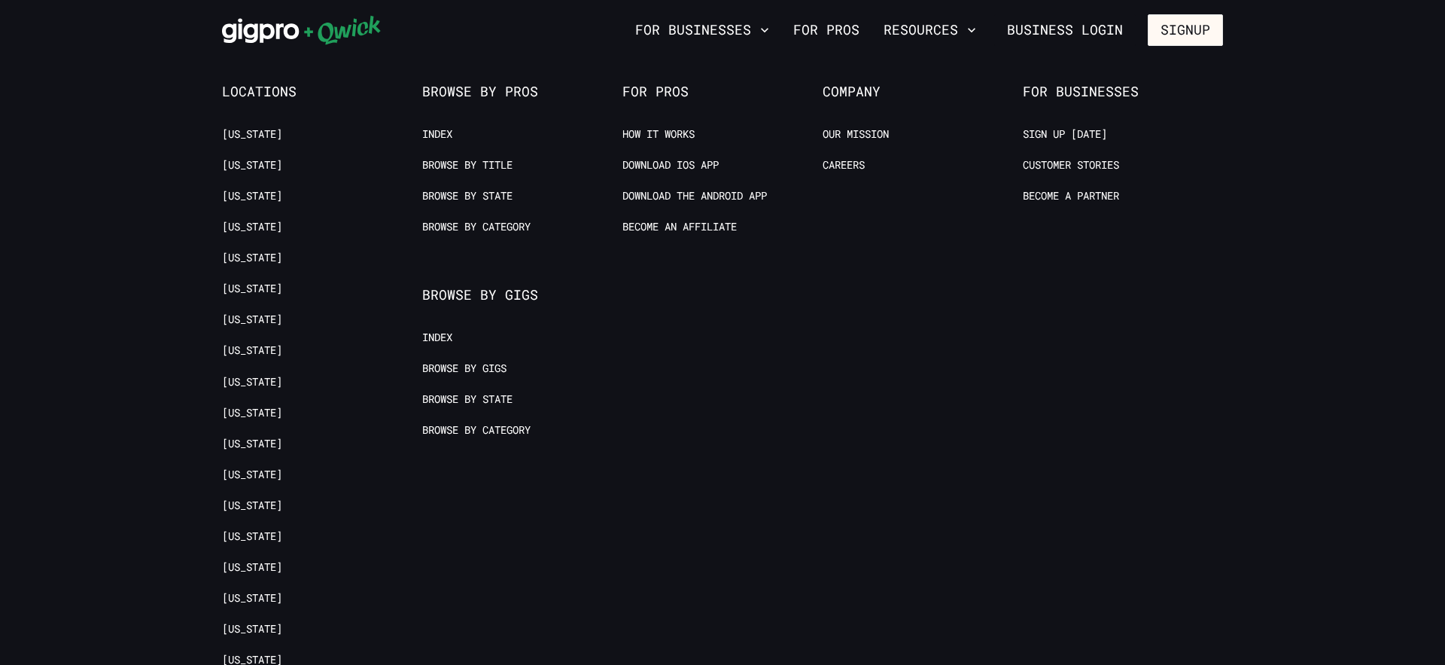
click at [265, 89] on span "Locations" at bounding box center [322, 92] width 200 height 17
click at [656, 99] on span "For Pros" at bounding box center [723, 92] width 200 height 17
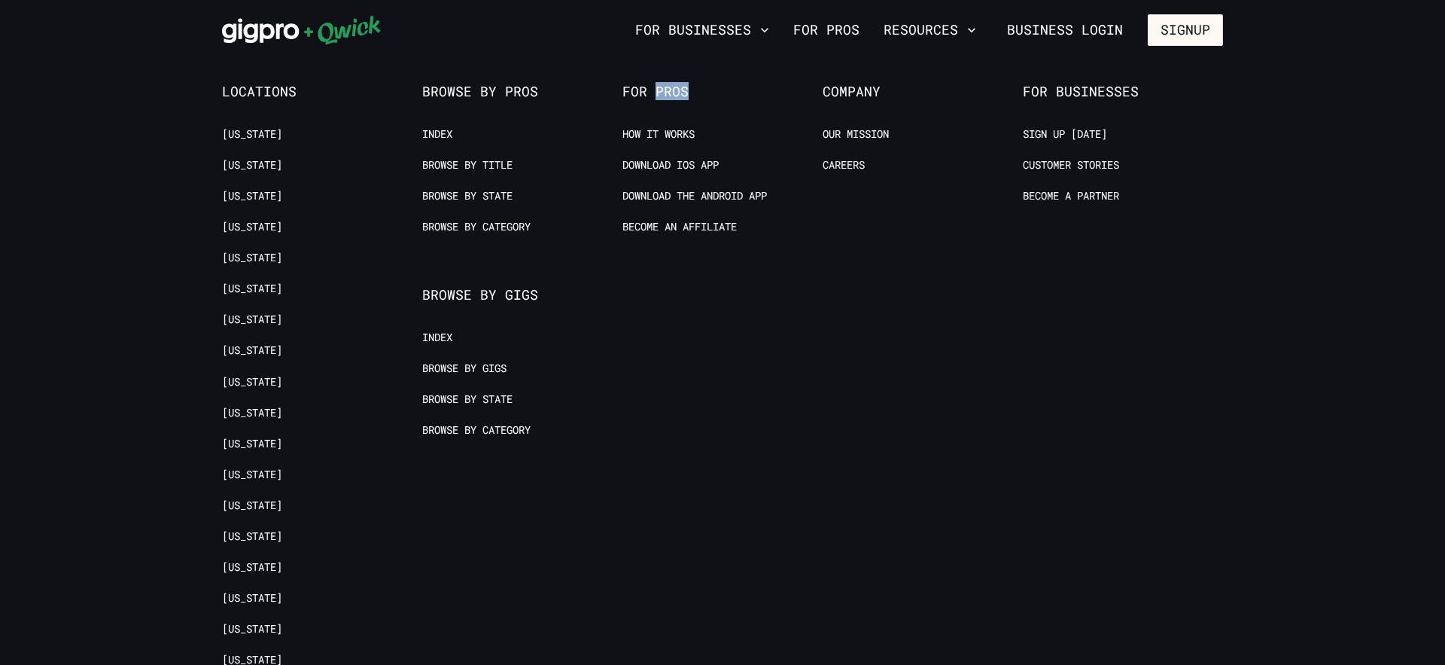
click at [656, 99] on span "For Pros" at bounding box center [723, 92] width 200 height 17
click at [495, 99] on span "Browse by Pros" at bounding box center [522, 92] width 200 height 17
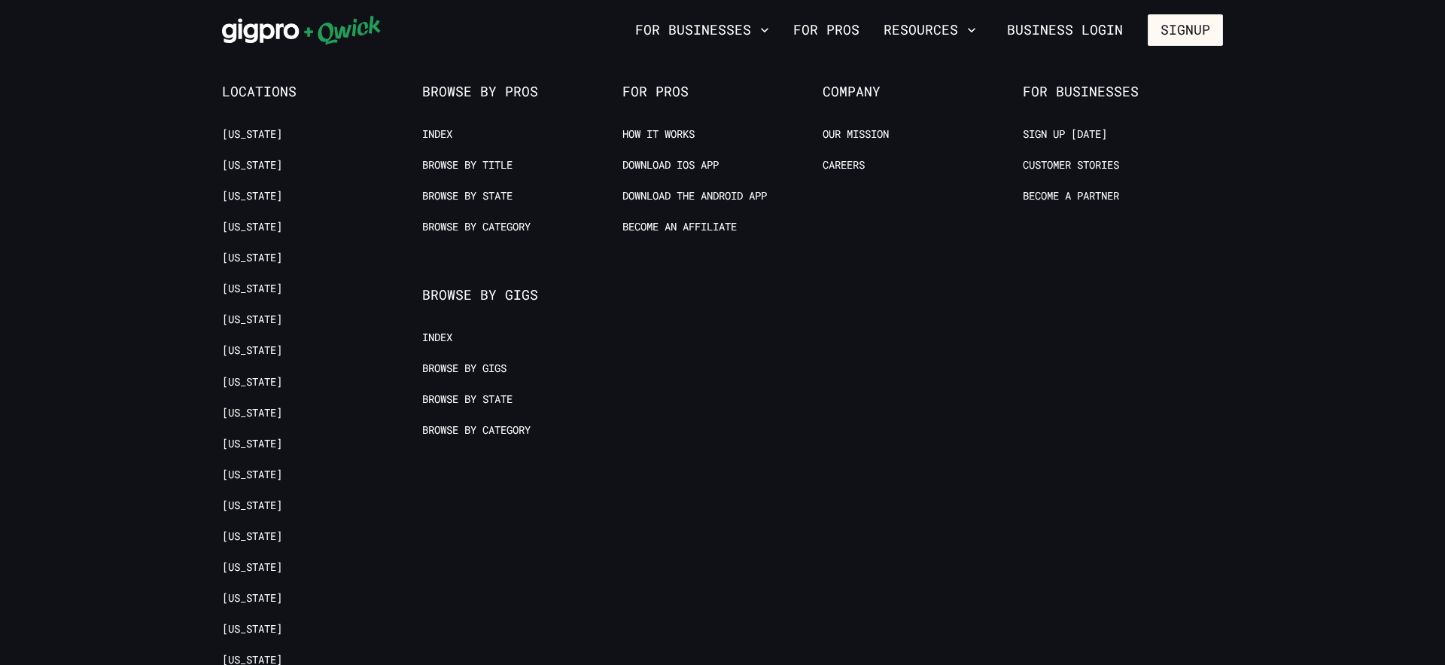
click at [495, 99] on span "Browse by Pros" at bounding box center [522, 92] width 200 height 17
click at [666, 88] on span "For Pros" at bounding box center [723, 92] width 200 height 17
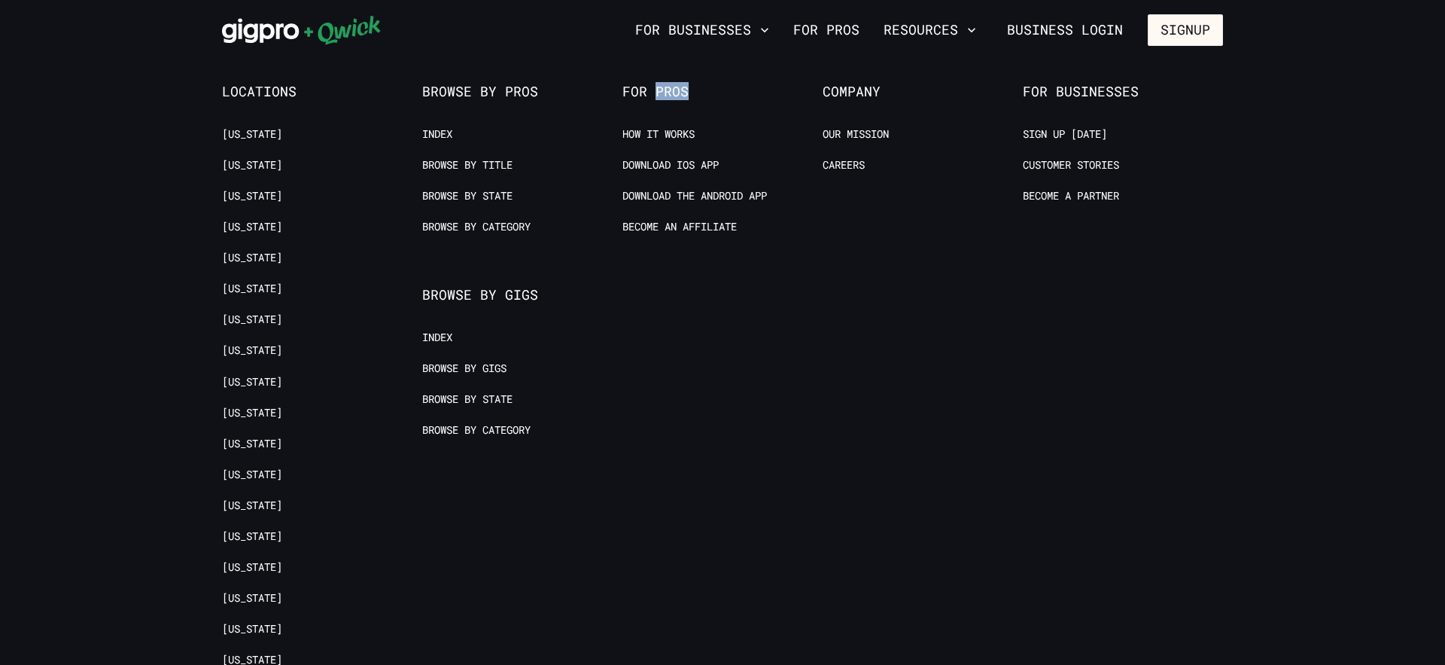
click at [666, 88] on span "For Pros" at bounding box center [723, 92] width 200 height 17
click at [480, 79] on footer "Locations [US_STATE] [US_STATE] [US_STATE] [US_STATE] [US_STATE] [US_STATE] [US…" at bounding box center [722, 537] width 1445 height 1052
click at [474, 88] on span "Browse by Pros" at bounding box center [522, 92] width 200 height 17
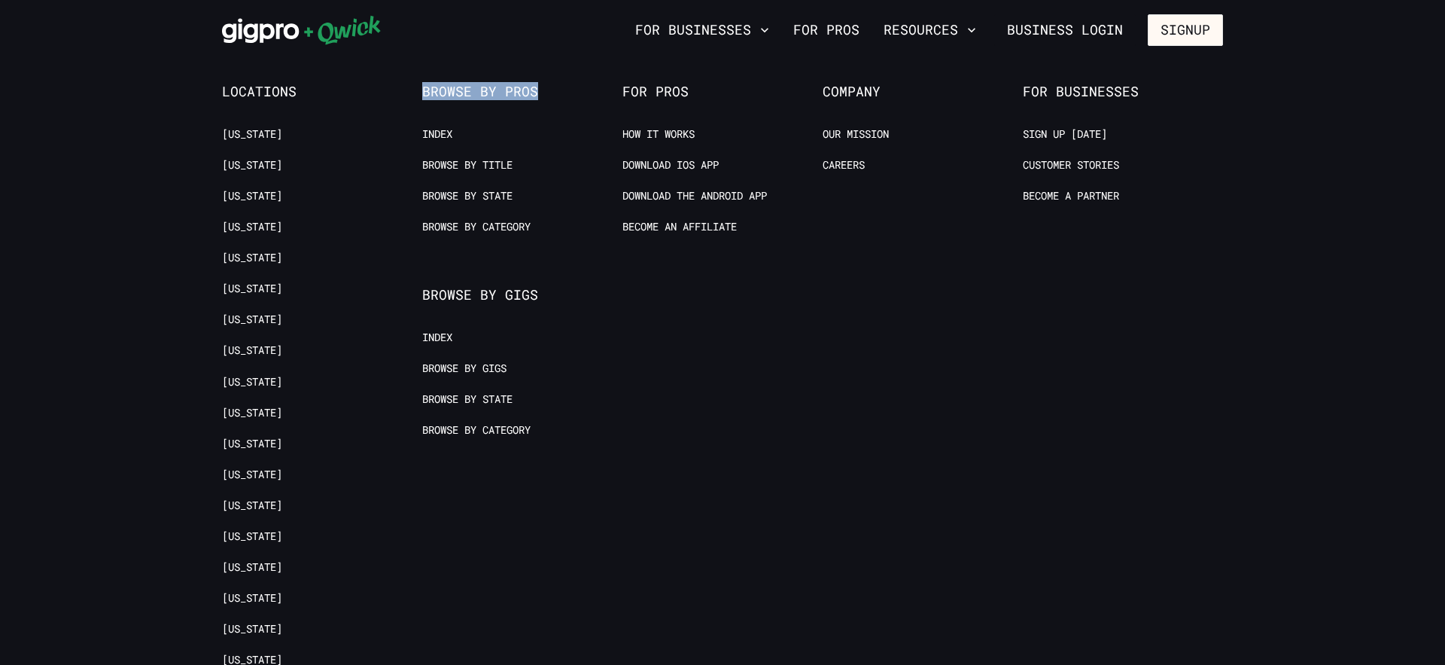
click at [474, 88] on span "Browse by Pros" at bounding box center [522, 92] width 200 height 17
